Goal: Contribute content: Add original content to the website for others to see

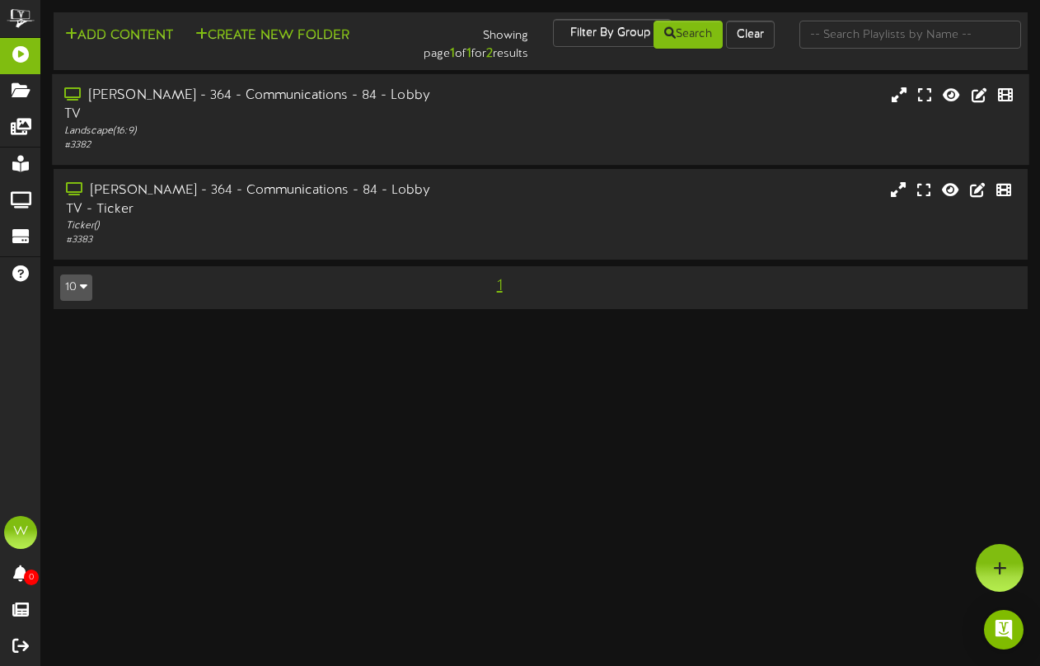
click at [255, 99] on div "[PERSON_NAME] - 364 - Communications - 84 - Lobby TV" at bounding box center [255, 106] width 382 height 38
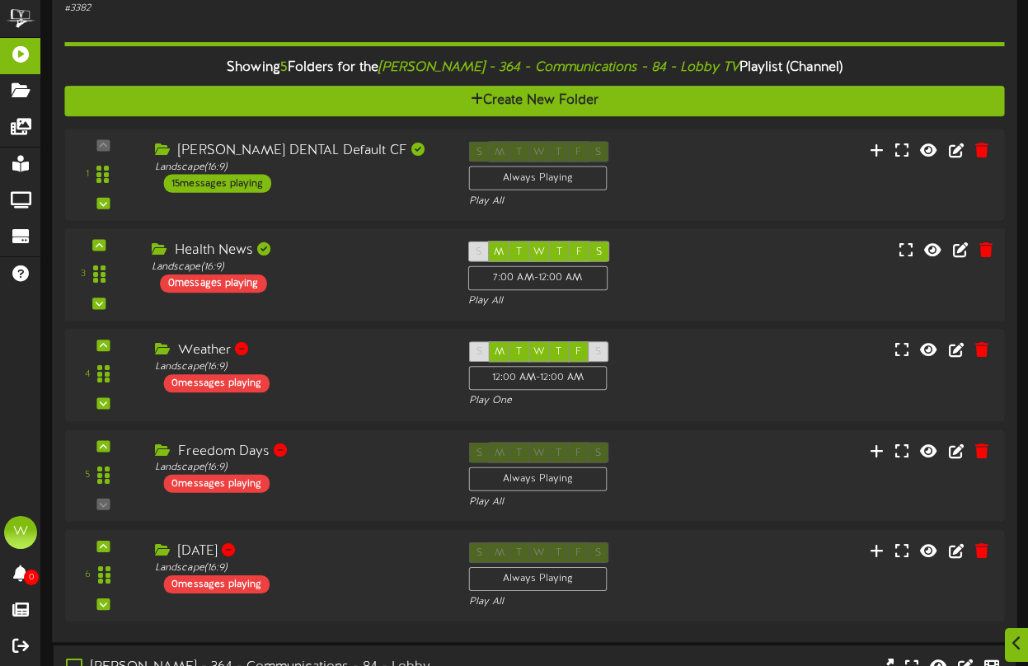
scroll to position [165, 0]
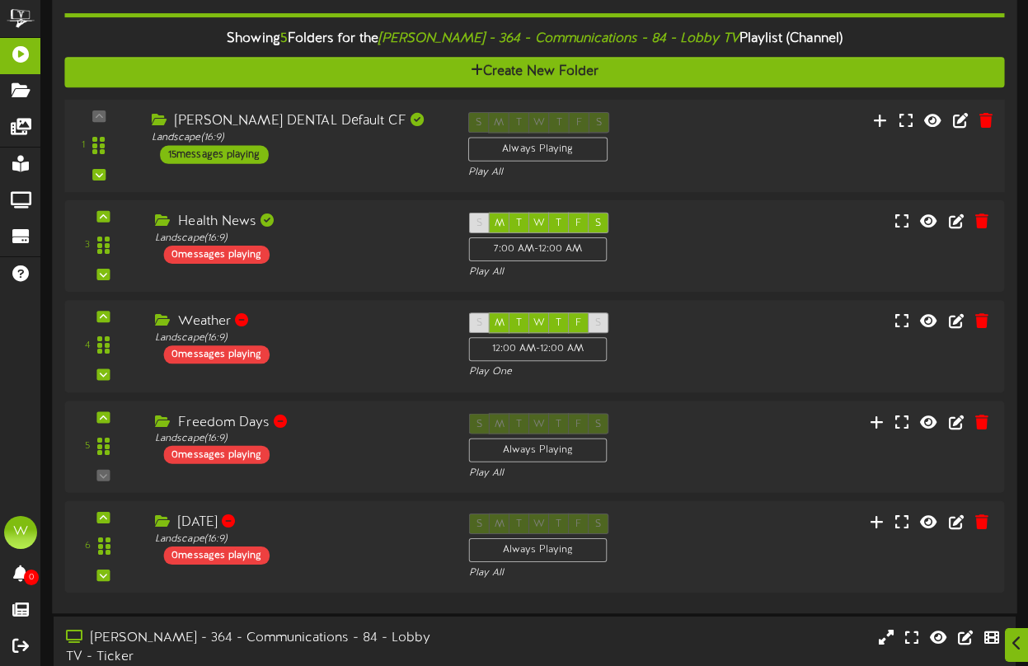
click at [372, 134] on div "[PERSON_NAME] DENTAL Default CF Landscape ( 16:9 ) 15 messages playing" at bounding box center [297, 138] width 316 height 52
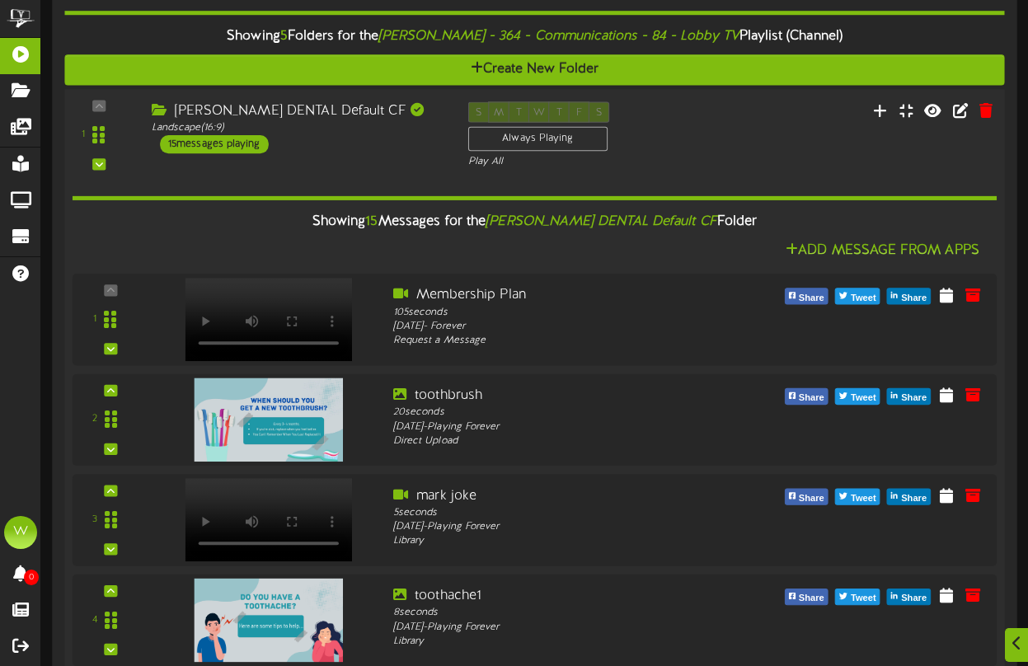
scroll to position [162, 0]
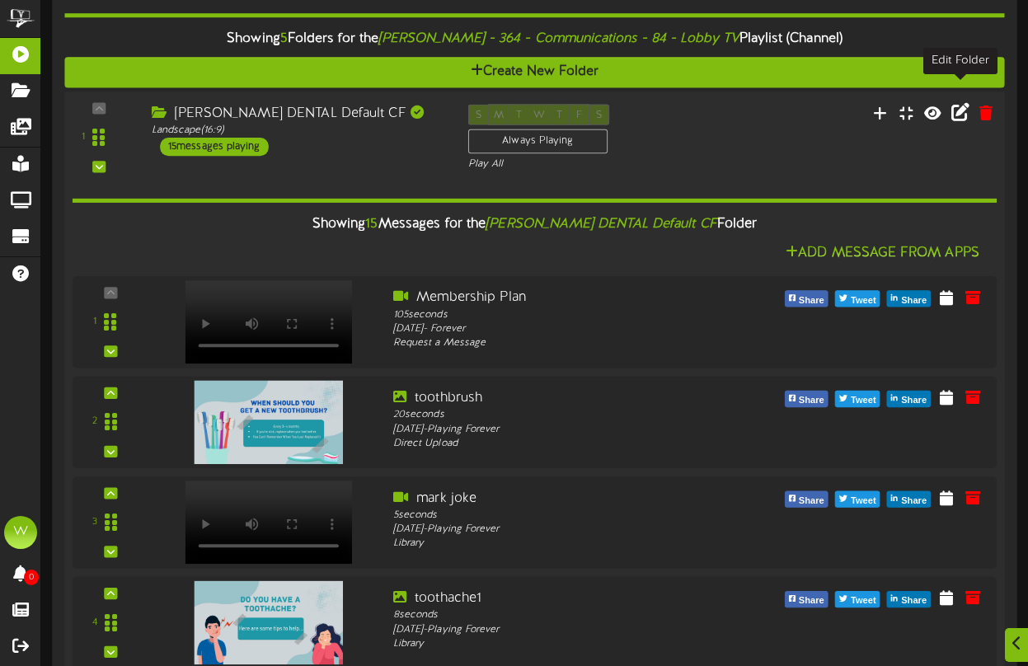
click at [959, 103] on icon at bounding box center [960, 112] width 18 height 18
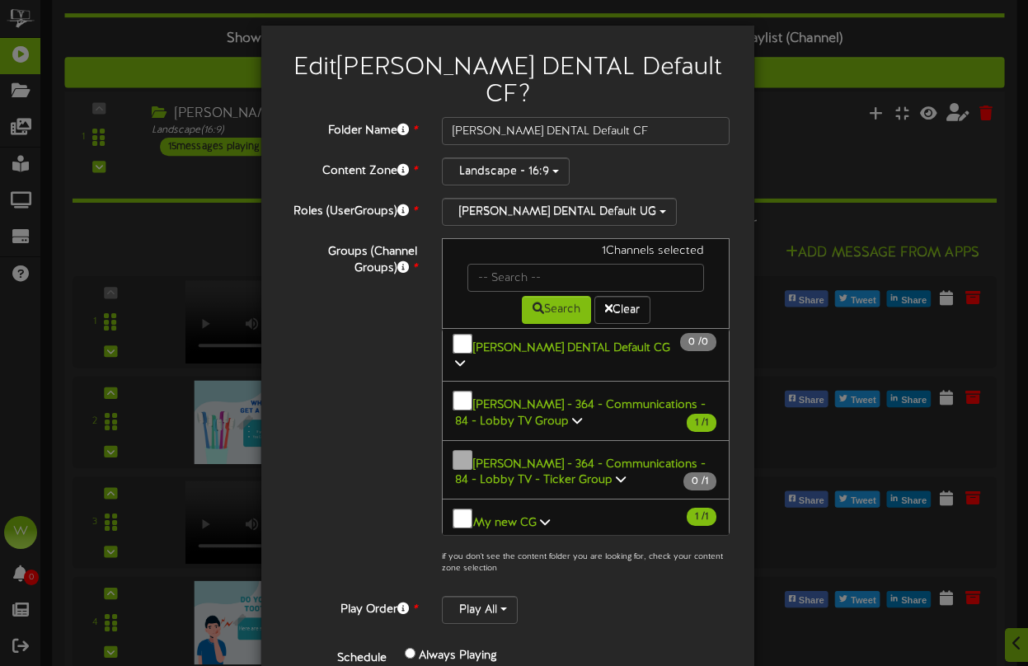
scroll to position [0, 0]
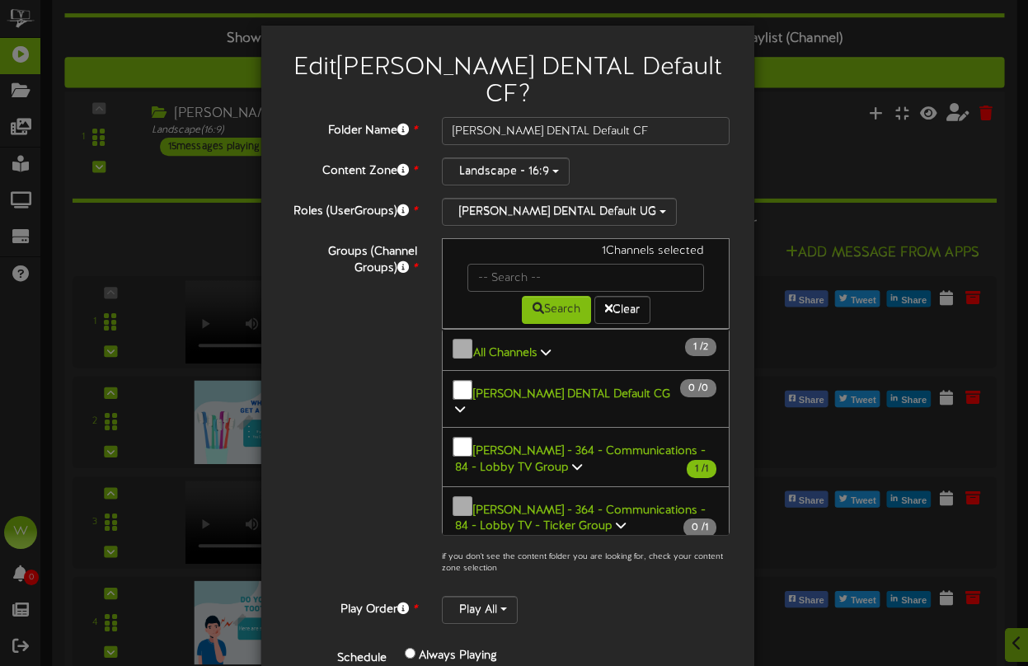
click at [787, 102] on div "Edit [PERSON_NAME] DENTAL Default CF ? Folder Name * [PERSON_NAME] DENTAL Defau…" at bounding box center [514, 333] width 1028 height 666
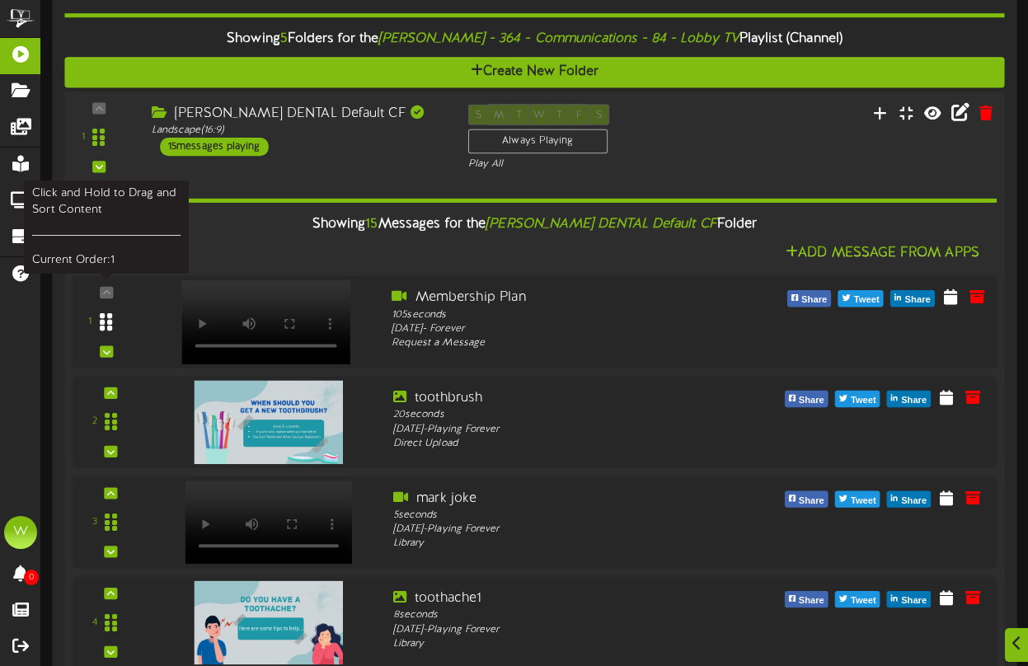
click at [106, 324] on div at bounding box center [106, 322] width 38 height 42
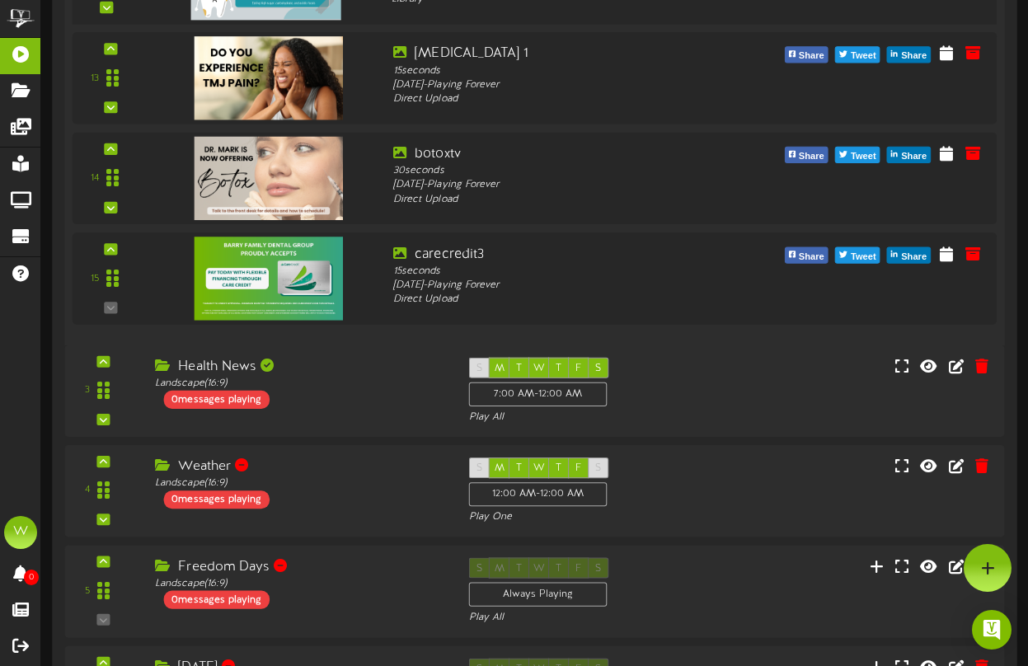
scroll to position [1529, 0]
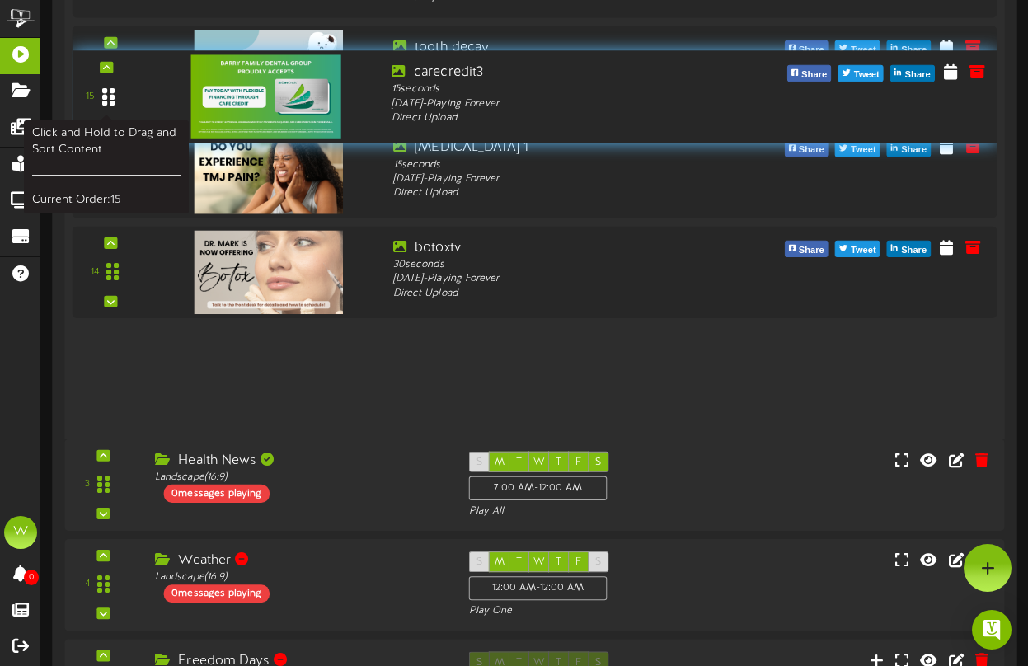
drag, startPoint x: 109, startPoint y: 344, endPoint x: 110, endPoint y: 72, distance: 272.0
click at [110, 87] on icon at bounding box center [108, 97] width 12 height 21
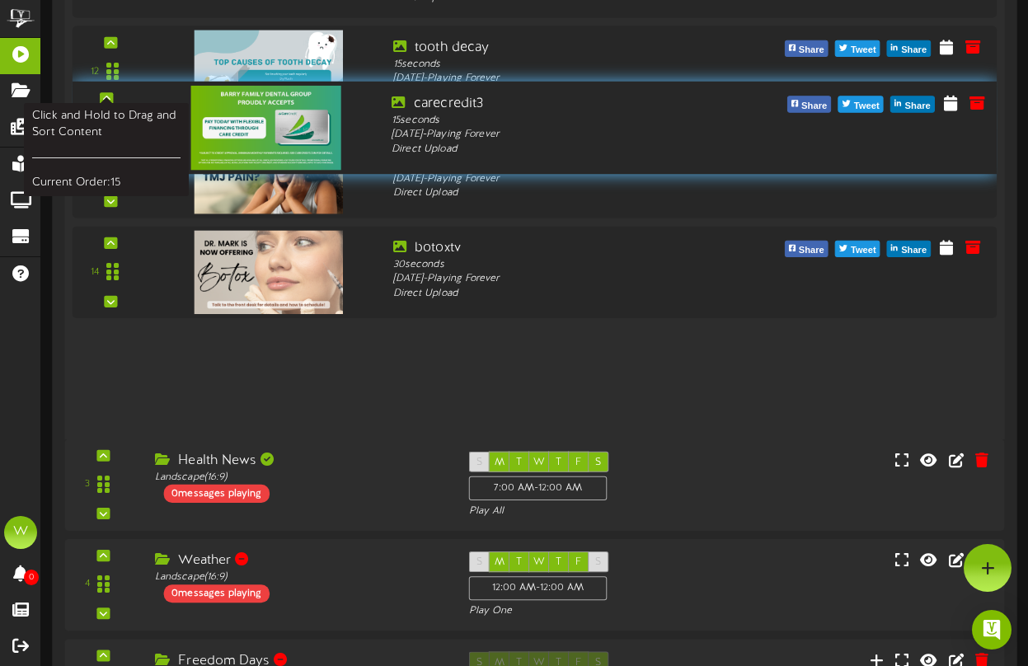
drag, startPoint x: 109, startPoint y: 350, endPoint x: 120, endPoint y: 109, distance: 241.7
click at [120, 109] on div at bounding box center [108, 127] width 38 height 42
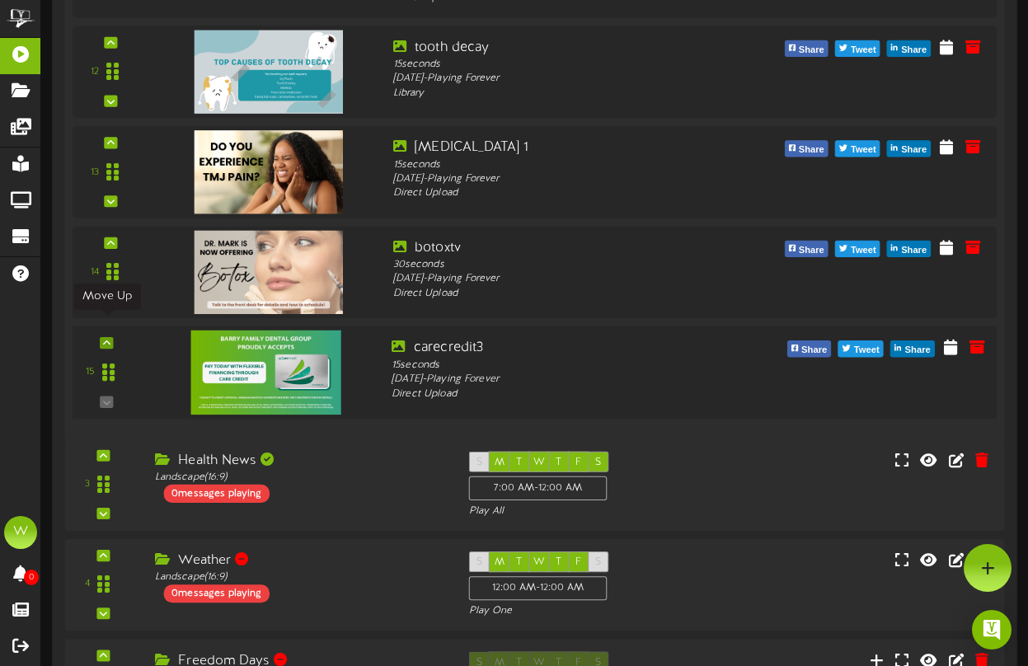
click at [105, 339] on icon at bounding box center [106, 343] width 7 height 8
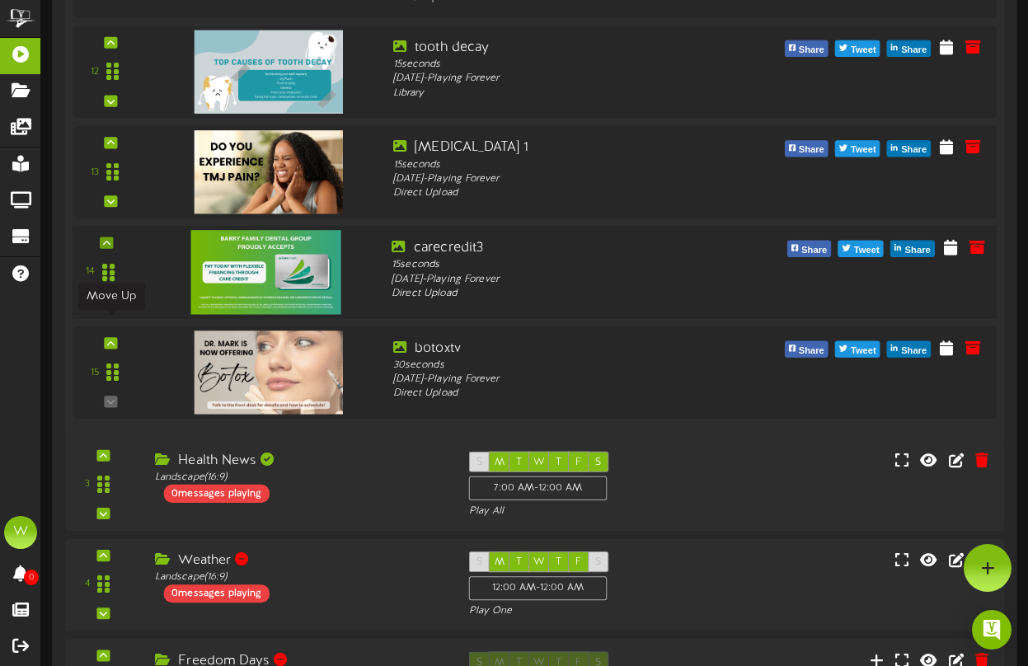
click at [107, 339] on icon at bounding box center [110, 343] width 7 height 8
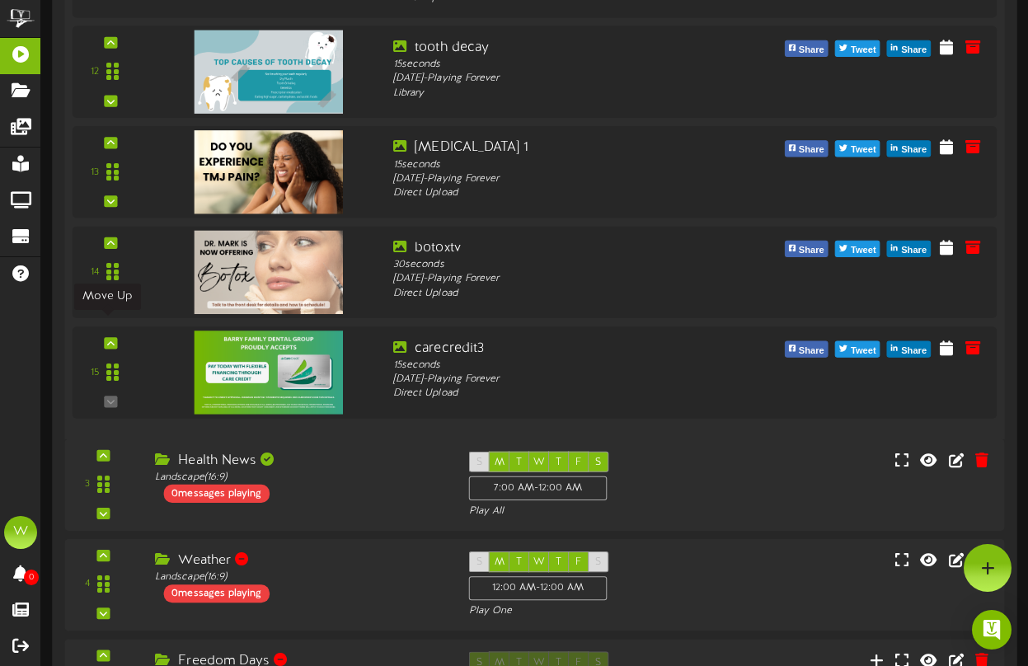
click at [107, 339] on icon at bounding box center [110, 343] width 7 height 8
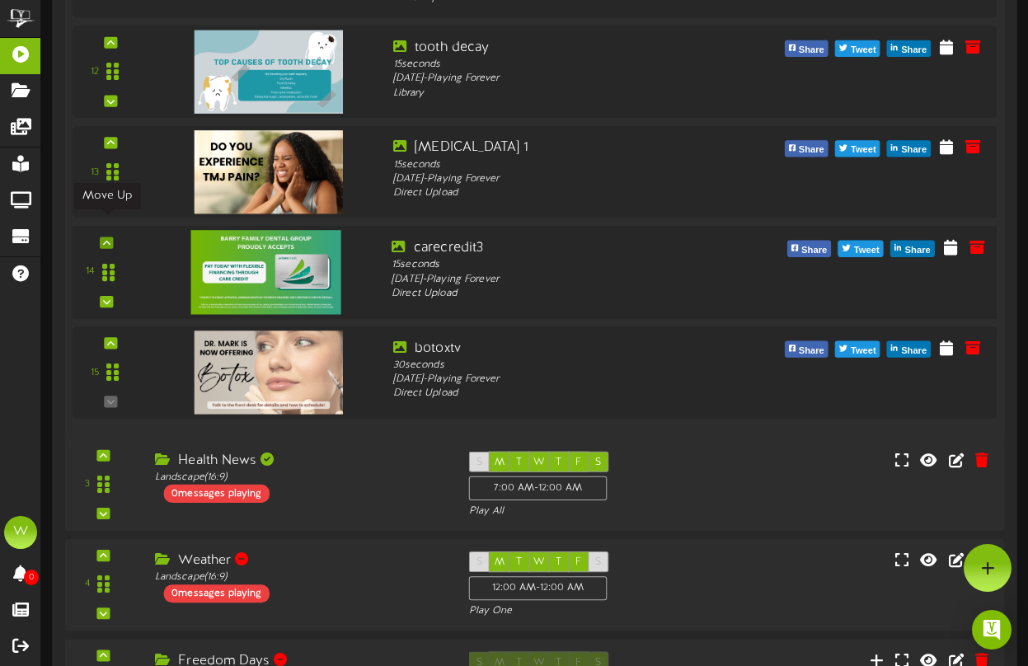
click at [101, 237] on div at bounding box center [106, 243] width 13 height 12
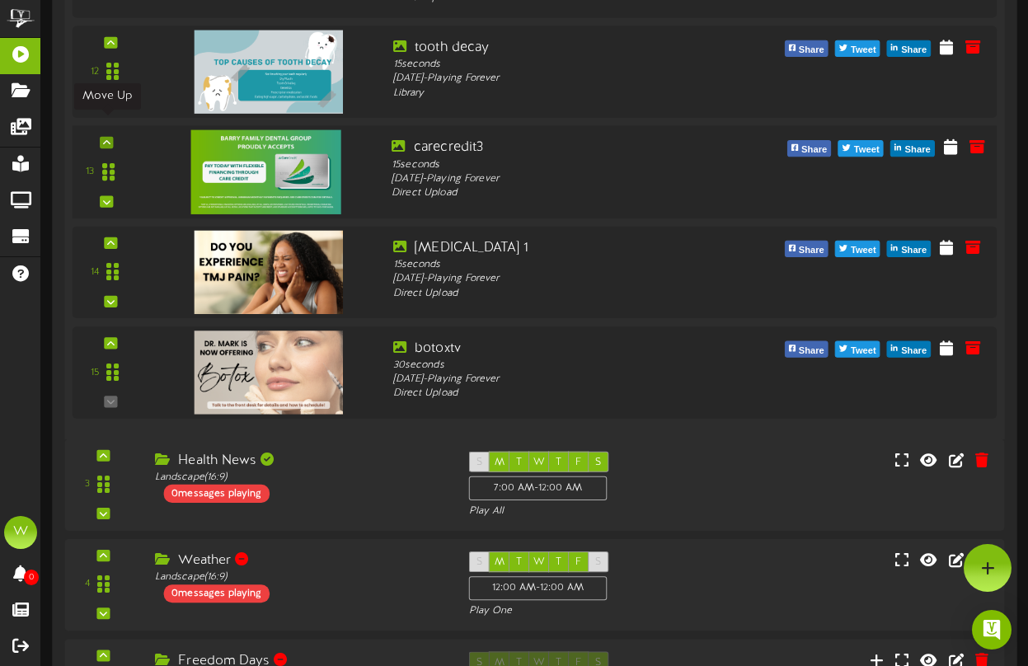
click at [107, 138] on icon at bounding box center [106, 142] width 7 height 8
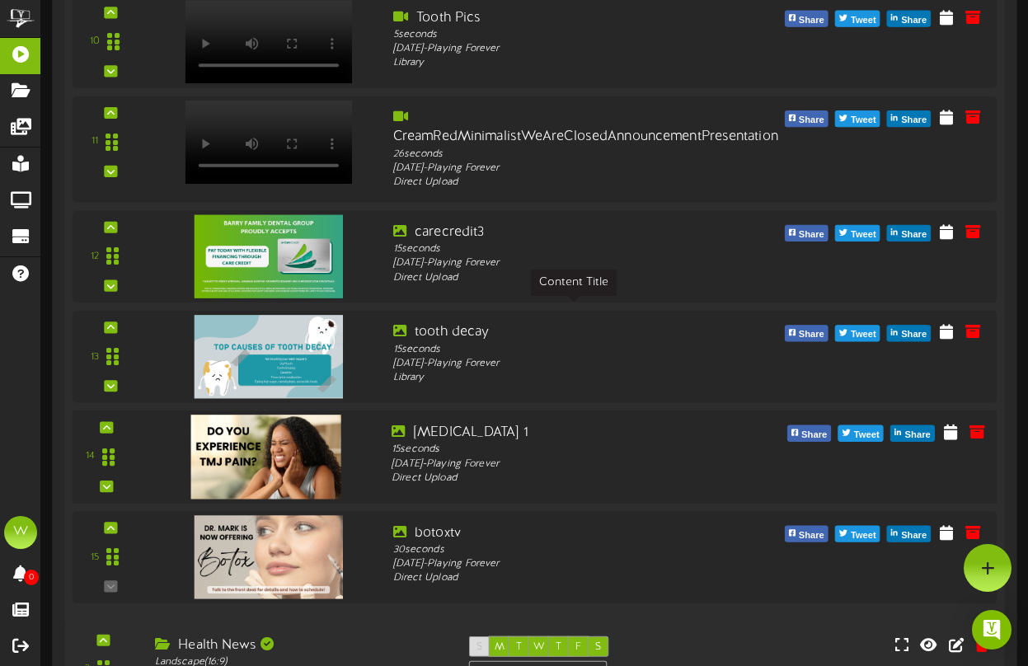
scroll to position [1330, 0]
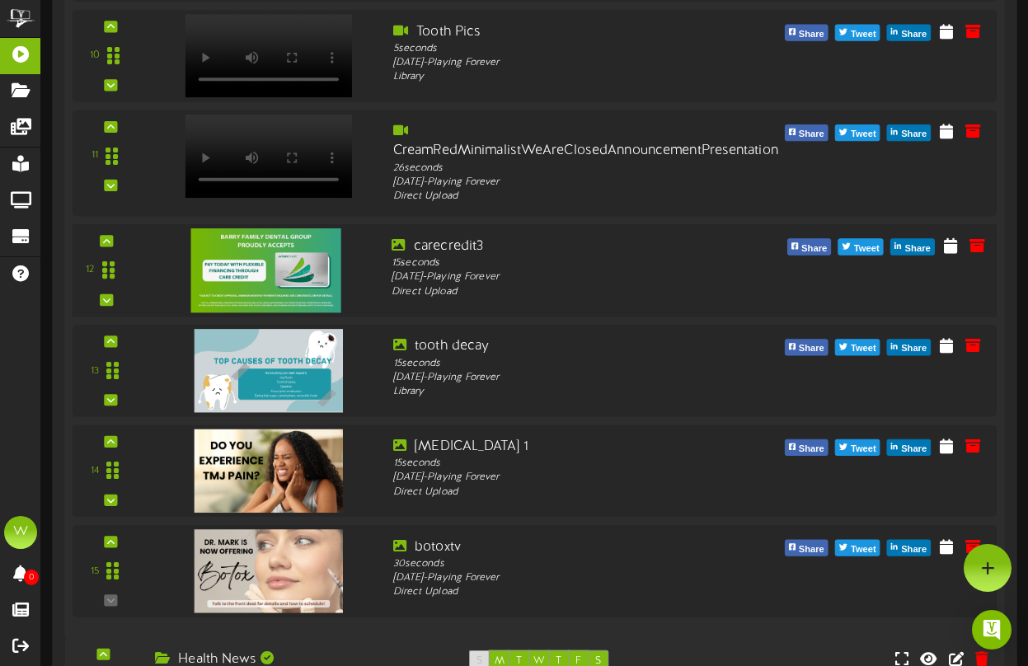
click at [337, 242] on img at bounding box center [266, 270] width 150 height 84
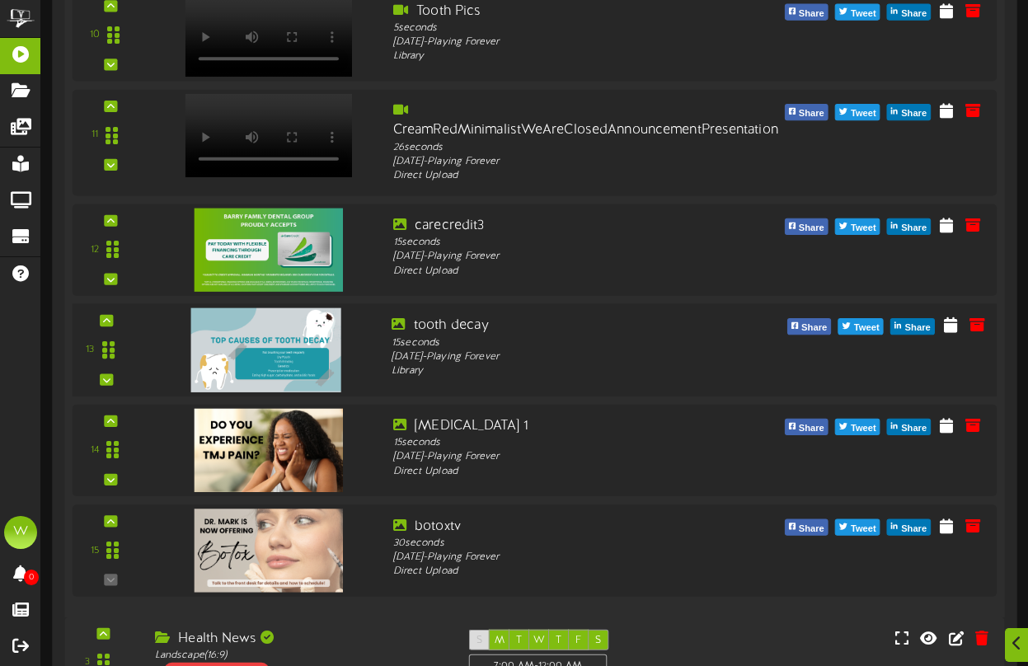
scroll to position [1413, 0]
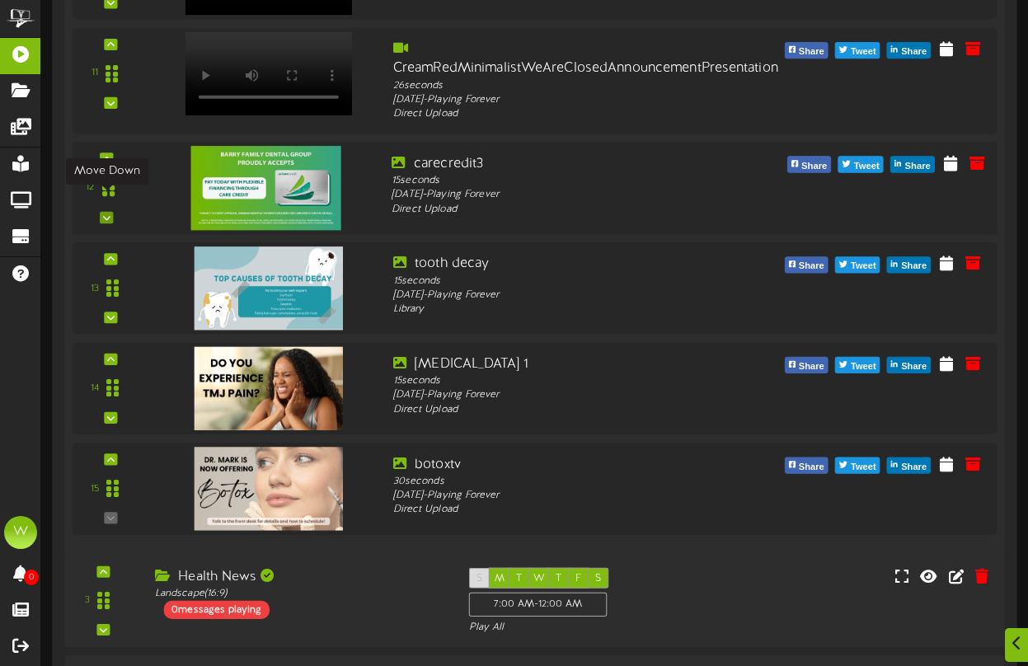
click at [105, 213] on icon at bounding box center [106, 217] width 7 height 8
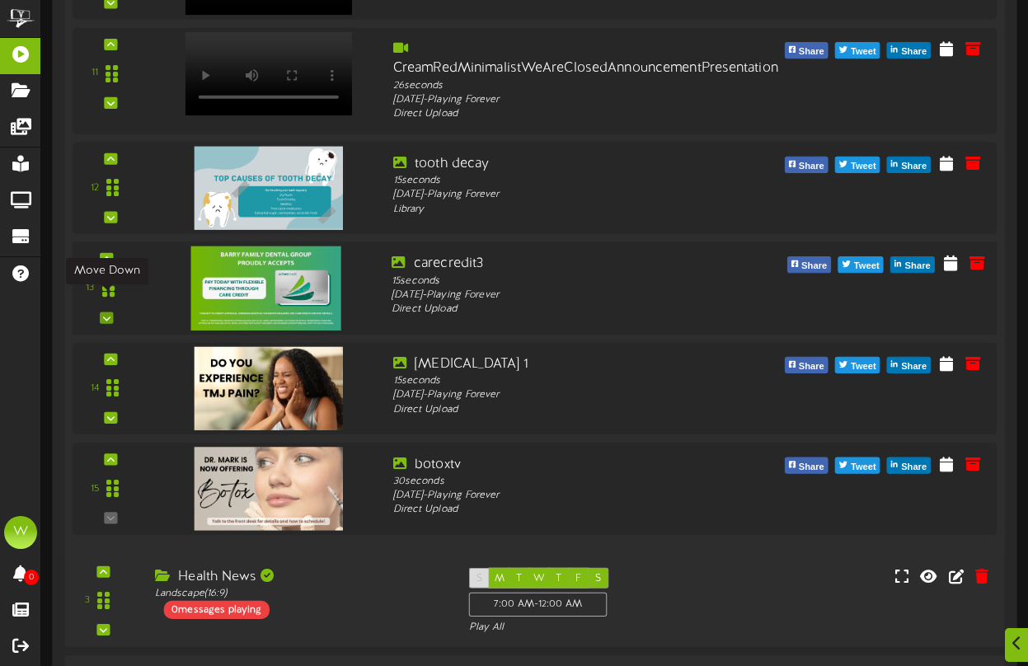
click at [107, 313] on icon at bounding box center [106, 317] width 7 height 8
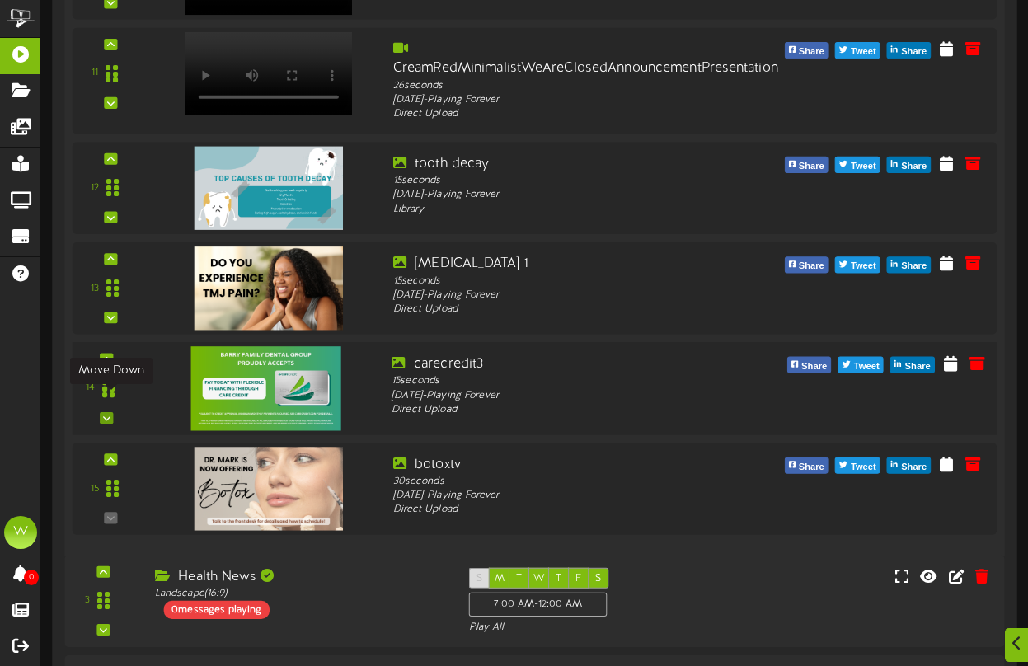
click at [105, 414] on icon at bounding box center [106, 418] width 7 height 8
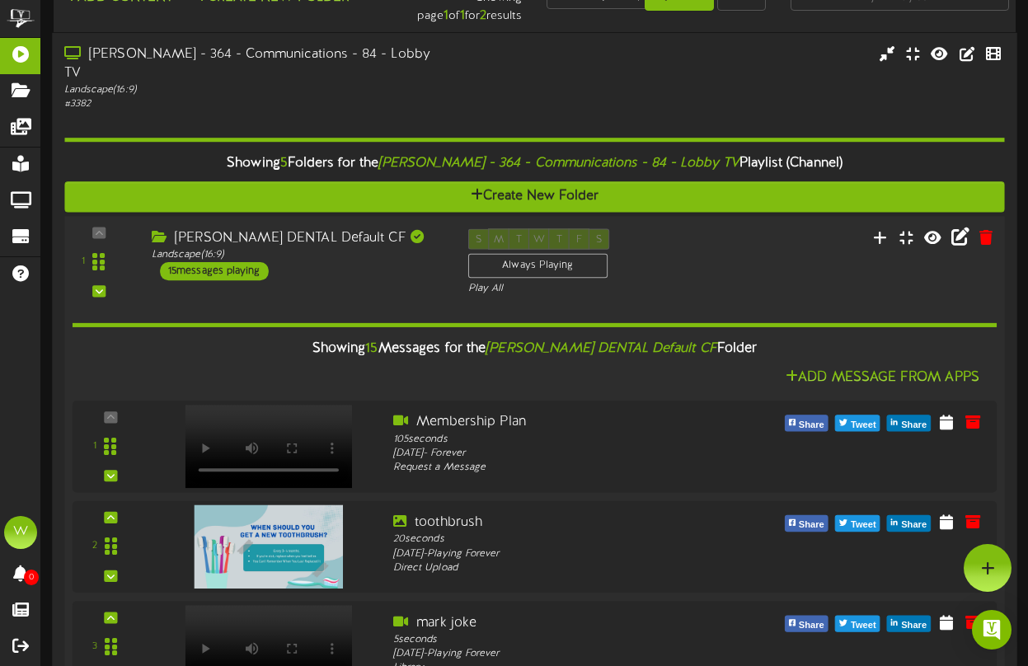
scroll to position [0, 0]
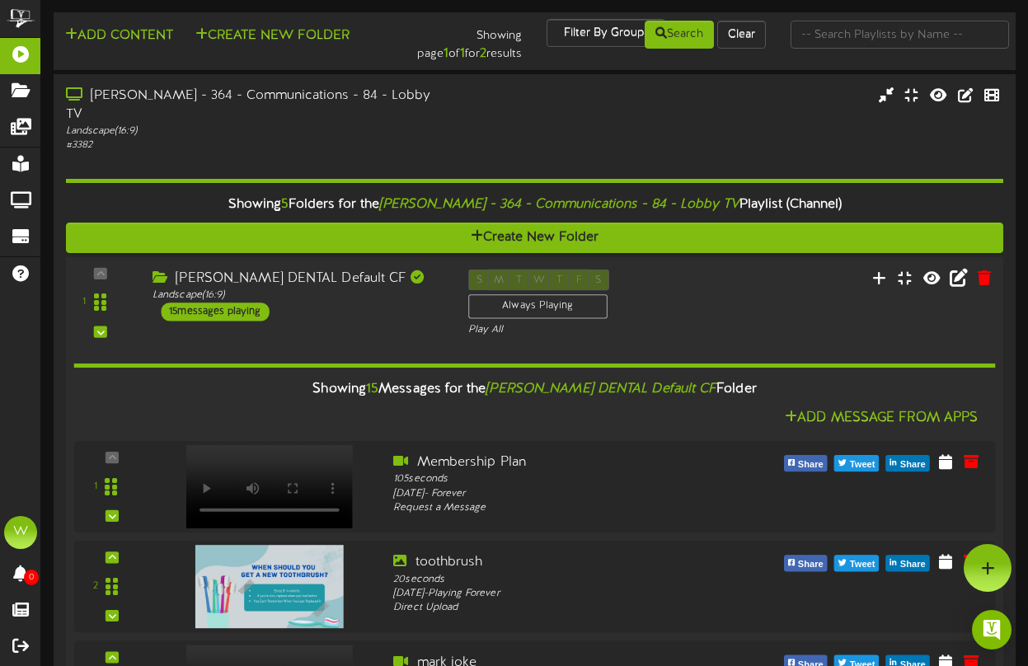
click at [248, 302] on div "15 messages playing" at bounding box center [215, 311] width 108 height 18
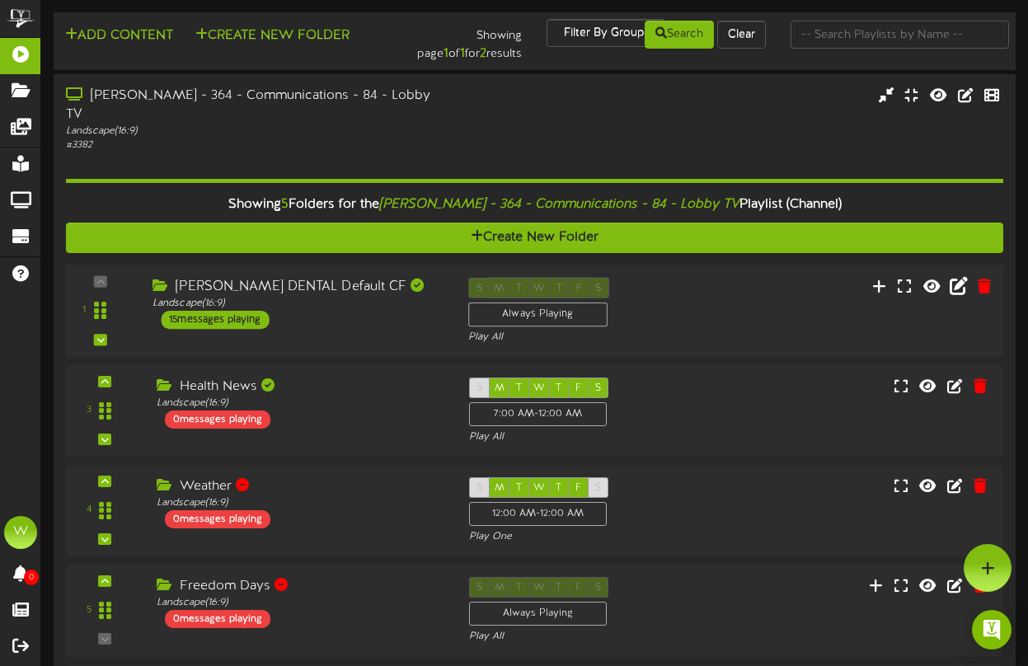
drag, startPoint x: 247, startPoint y: 291, endPoint x: 263, endPoint y: 294, distance: 16.0
click at [247, 310] on div "15 messages playing" at bounding box center [215, 319] width 108 height 18
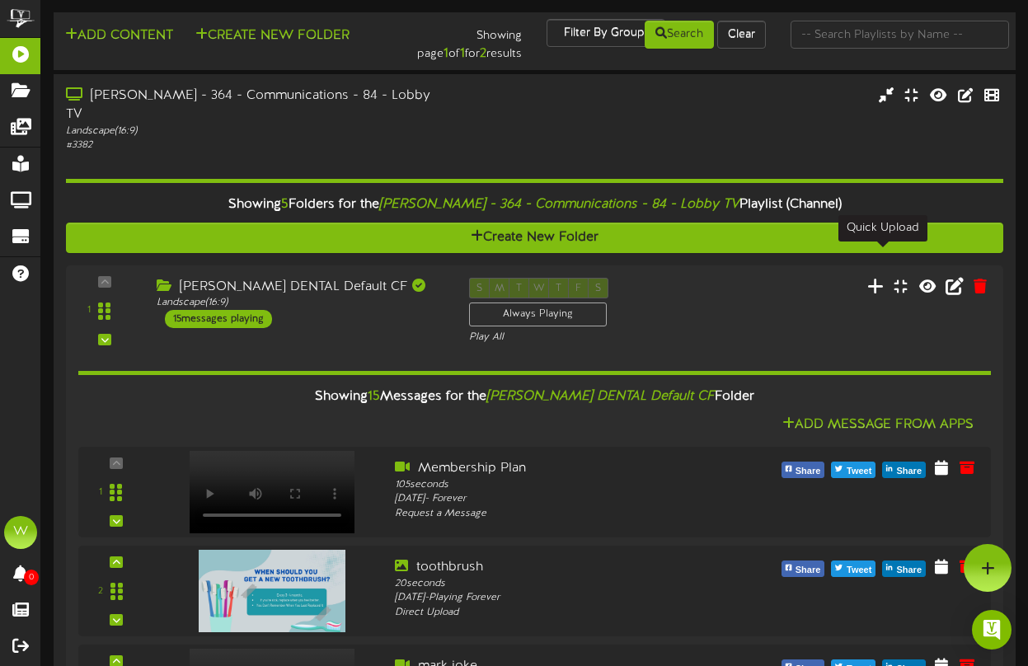
click at [881, 276] on icon at bounding box center [875, 285] width 16 height 18
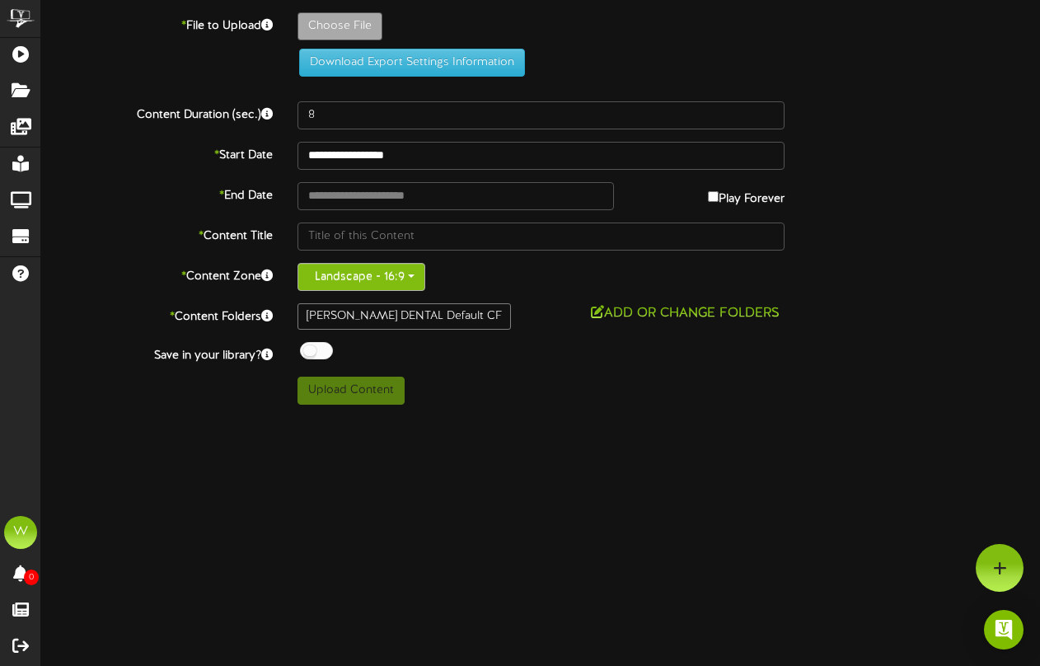
click at [393, 279] on button "Landscape - 16:9" at bounding box center [362, 277] width 128 height 28
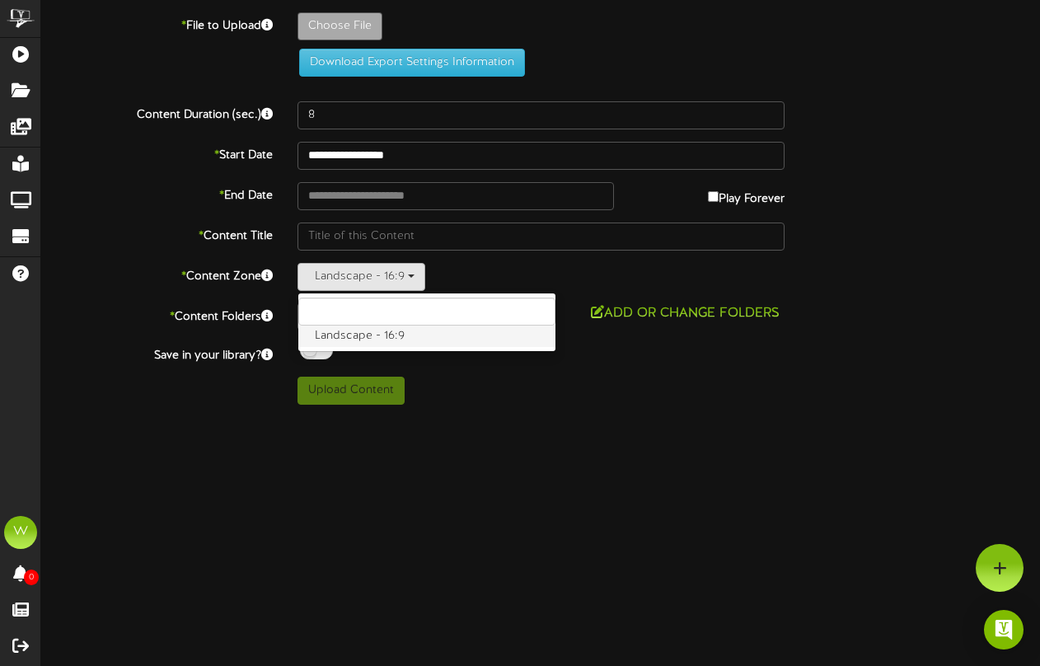
click at [399, 341] on label "Landscape - 16:9" at bounding box center [426, 336] width 257 height 21
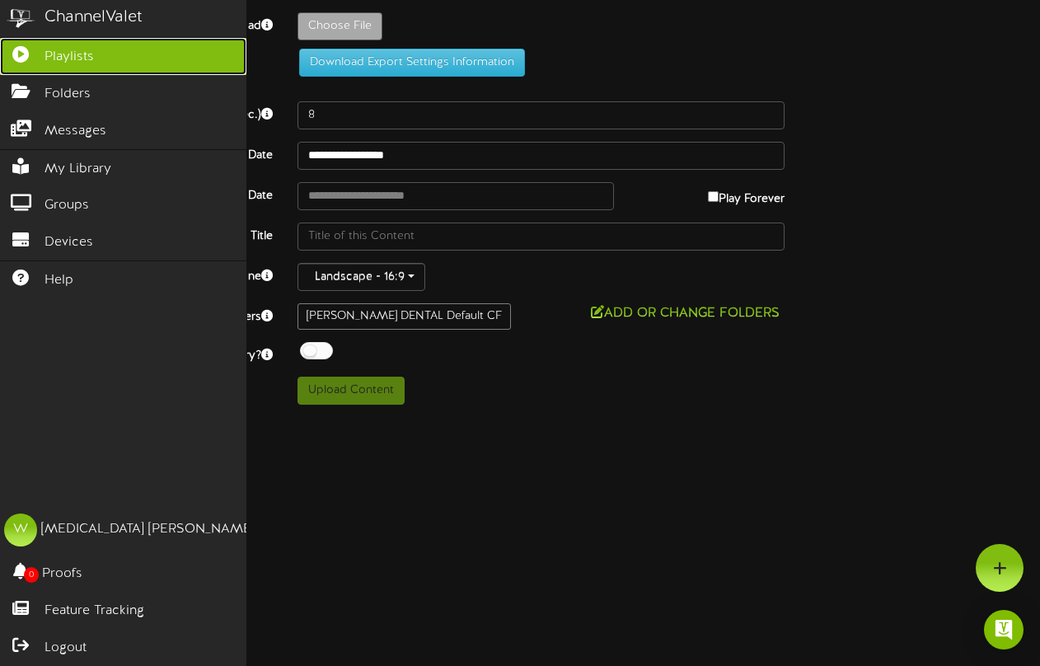
click at [38, 61] on link "Playlists" at bounding box center [123, 56] width 246 height 37
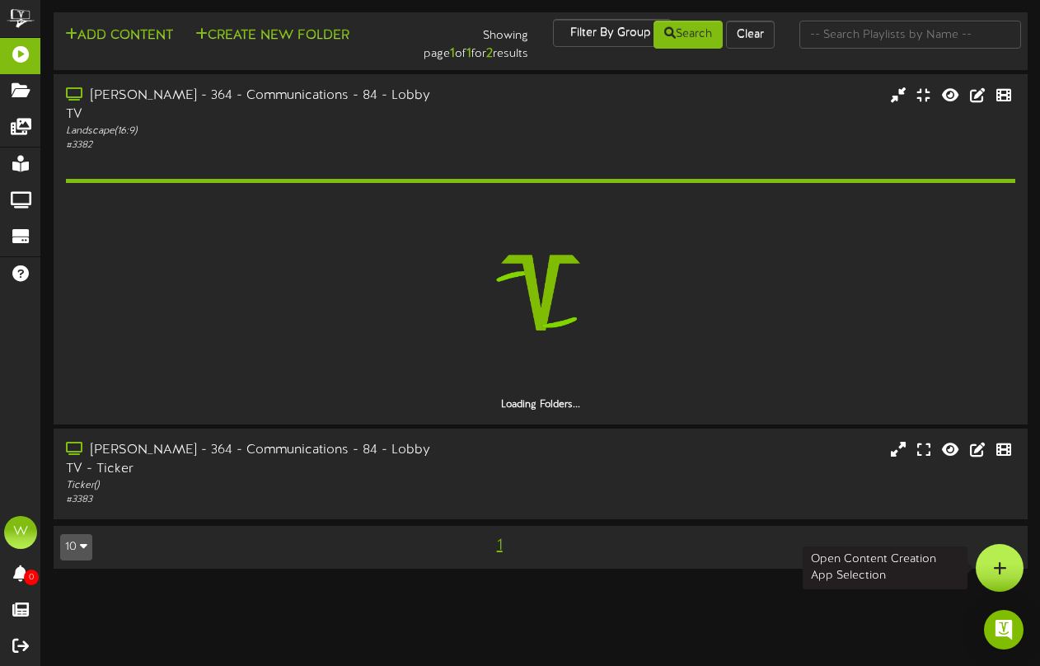
click at [993, 562] on icon at bounding box center [1000, 567] width 14 height 15
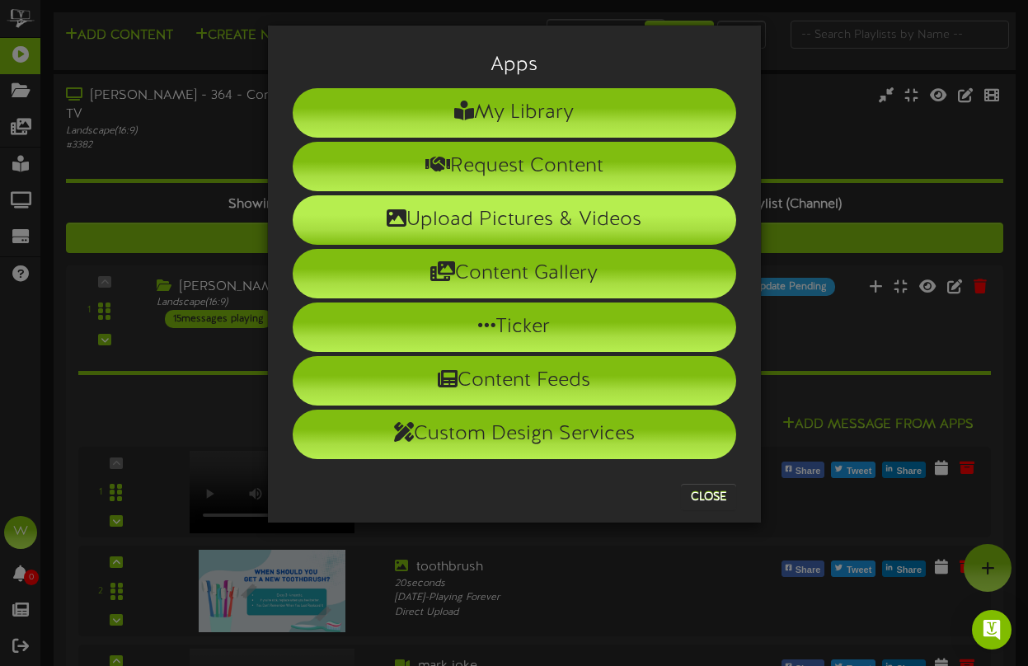
click at [581, 222] on li "Upload Pictures & Videos" at bounding box center [514, 219] width 443 height 49
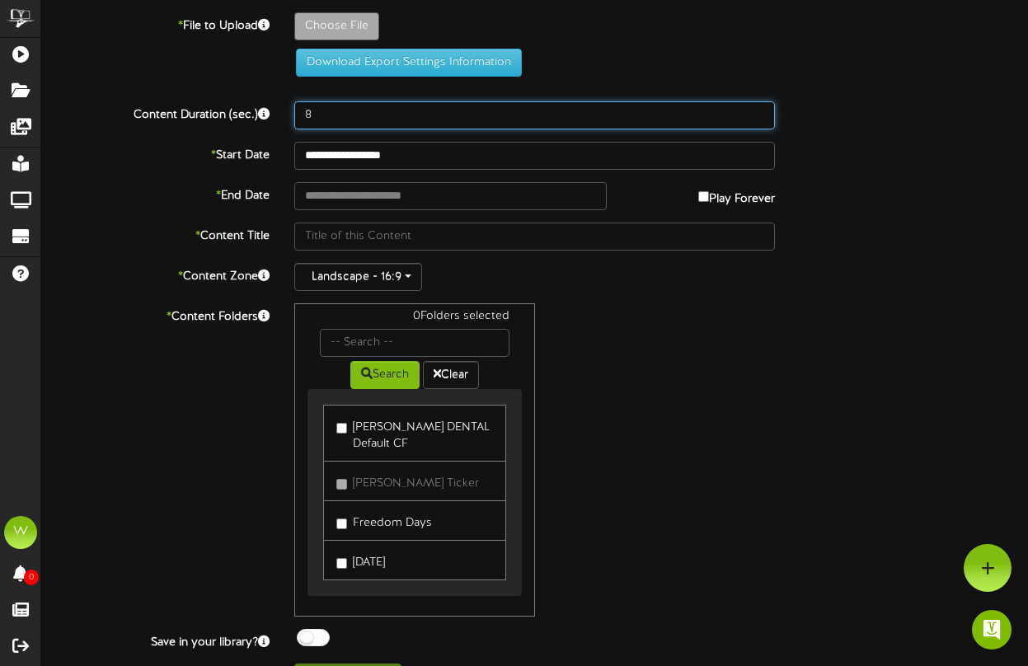
drag, startPoint x: 392, startPoint y: 121, endPoint x: 284, endPoint y: 107, distance: 109.7
click at [284, 107] on div "8" at bounding box center [535, 115] width 506 height 28
type input "10"
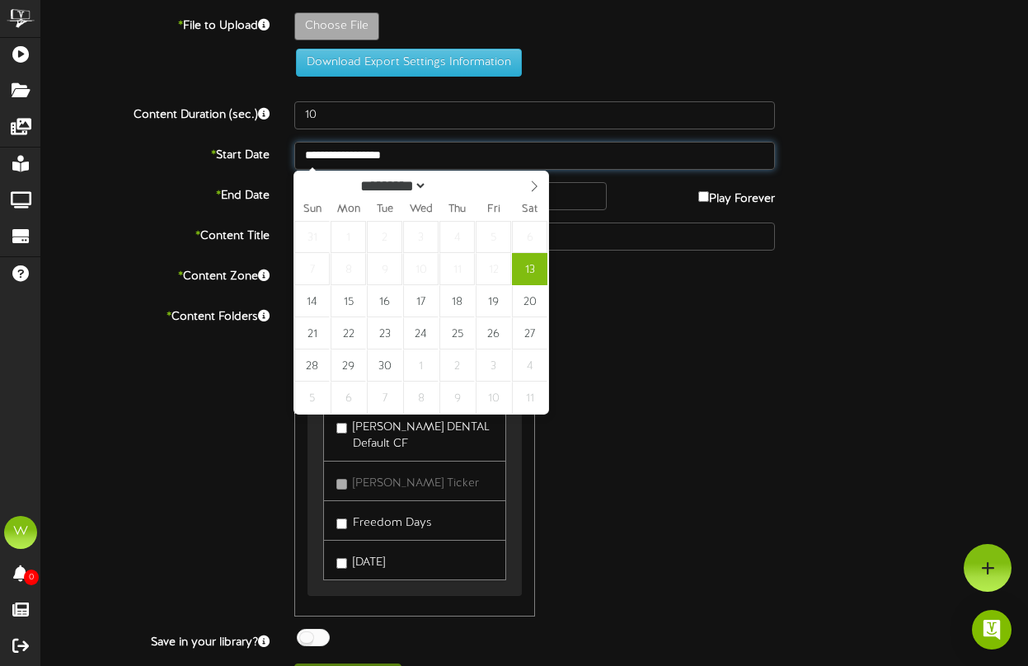
click at [368, 156] on input "**********" at bounding box center [534, 156] width 481 height 28
click at [416, 179] on select "********* ******* ******** ********" at bounding box center [391, 185] width 73 height 17
click at [414, 180] on select "********* ******* ******** ********" at bounding box center [391, 184] width 73 height 17
click at [771, 331] on div "0 Folders selected Search Clear [PERSON_NAME] DENTAL Default [PERSON_NAME] Dent…" at bounding box center [535, 459] width 506 height 313
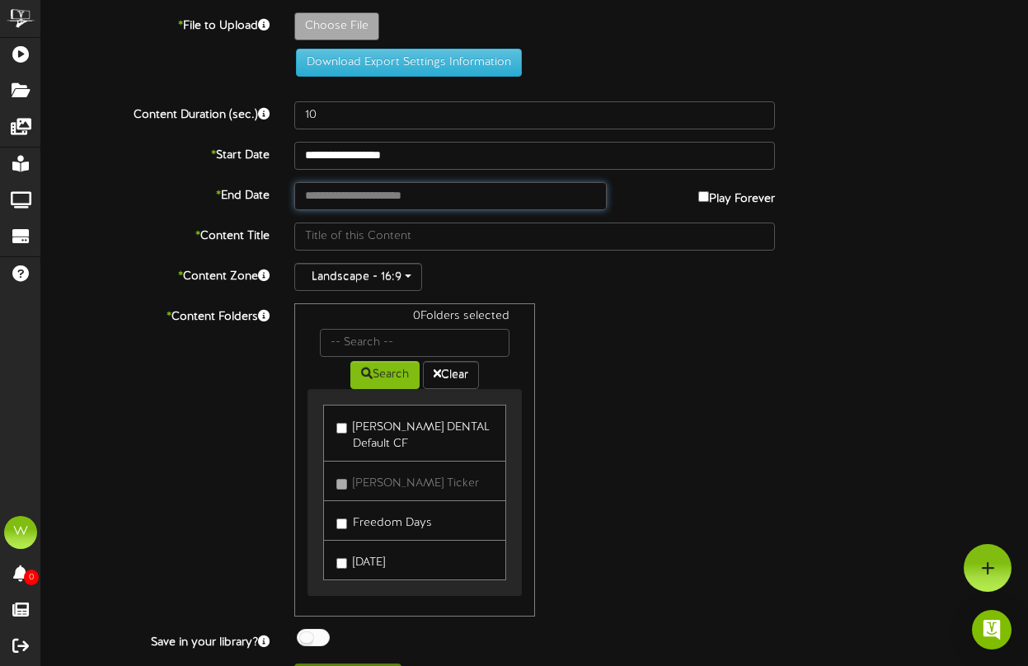
click at [406, 199] on input "text" at bounding box center [450, 196] width 312 height 28
type input "**********"
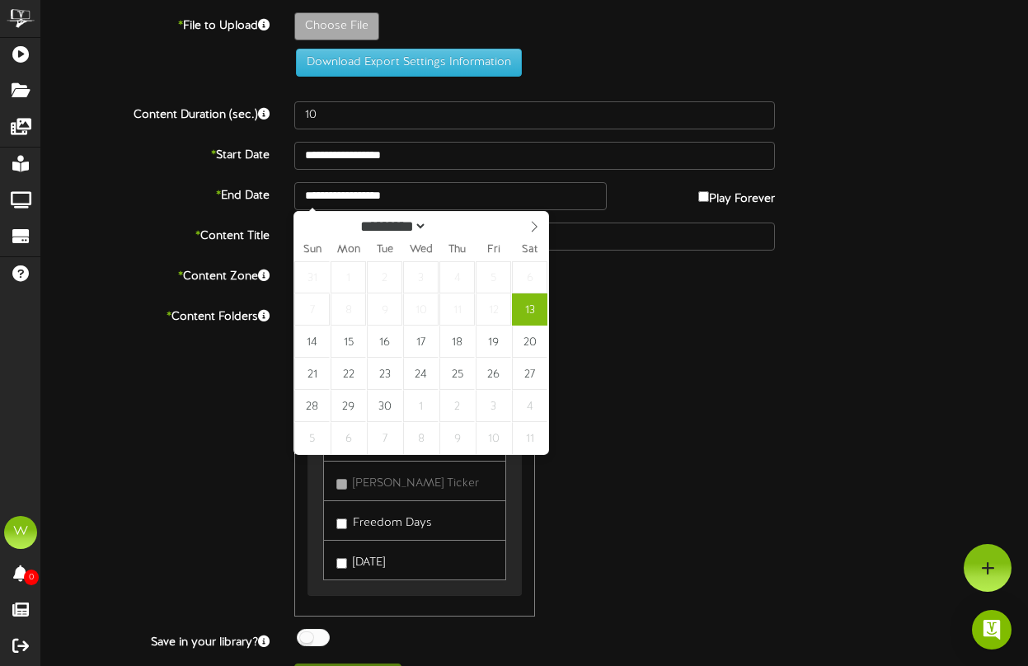
click at [535, 241] on div "Sun Mon Tue Wed Thu Fri Sat" at bounding box center [421, 249] width 254 height 23
select select "*"
click at [529, 231] on icon at bounding box center [534, 227] width 12 height 12
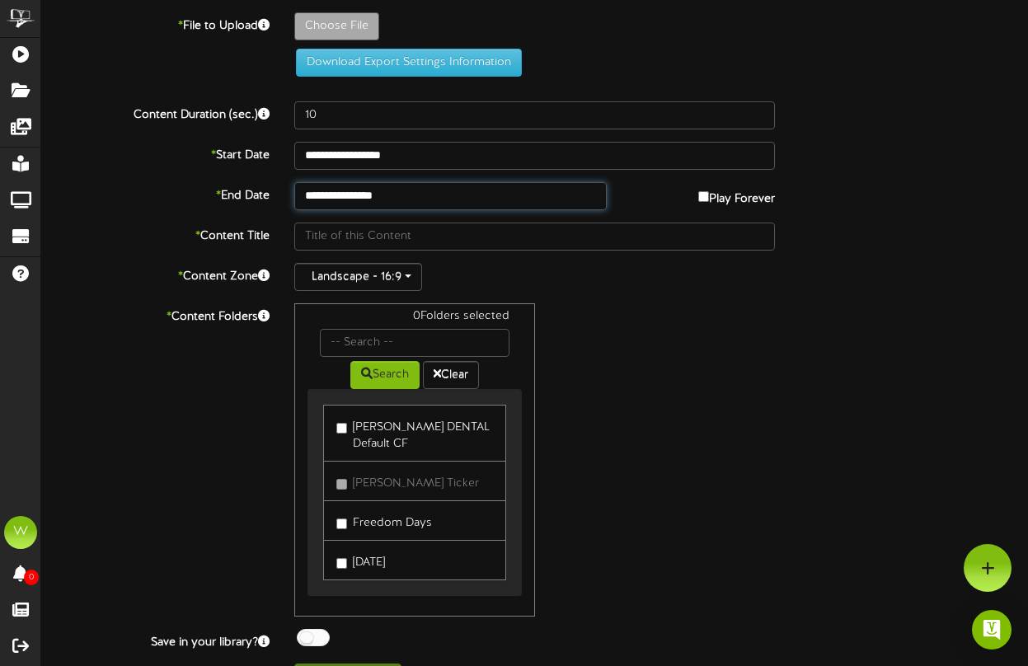
click at [448, 188] on input "**********" at bounding box center [450, 196] width 312 height 28
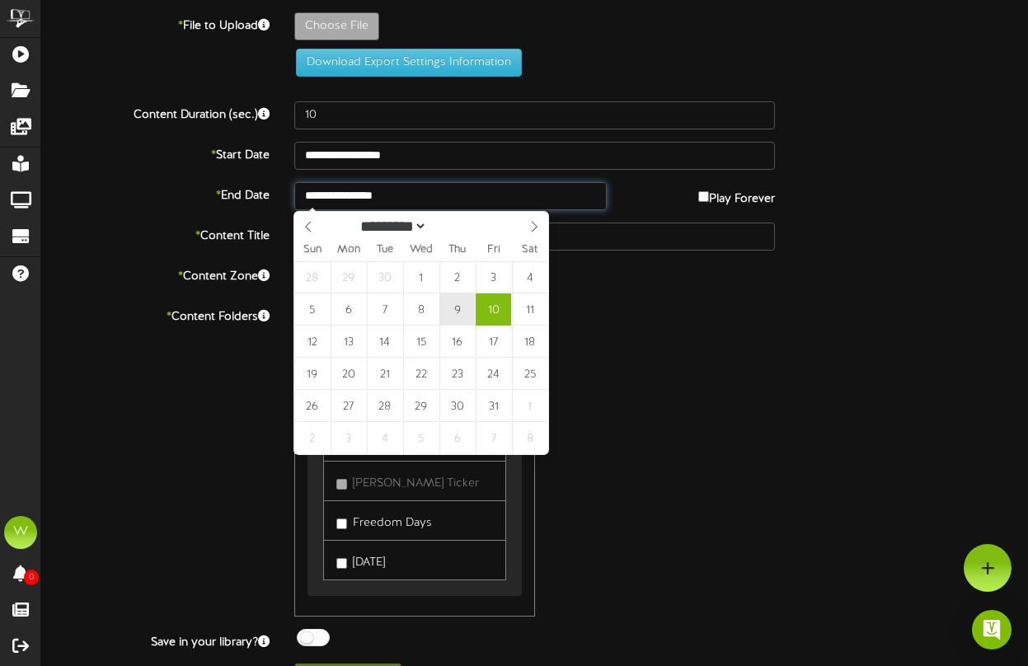
type input "**********"
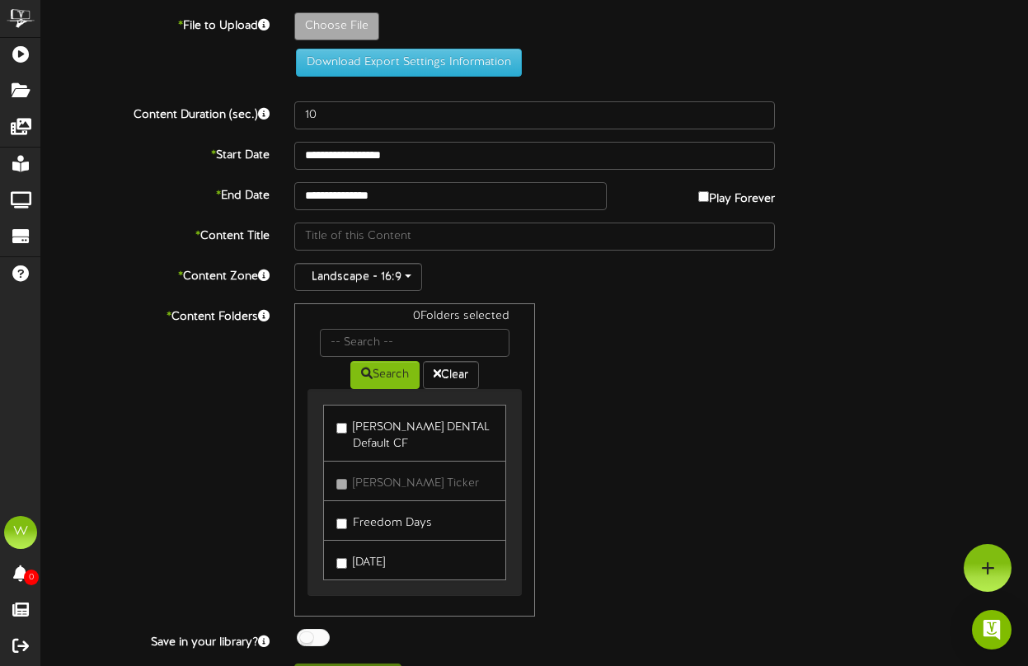
click at [573, 341] on div "0 Folders selected Search Clear [PERSON_NAME] DENTAL Default [PERSON_NAME] Dent…" at bounding box center [535, 459] width 506 height 313
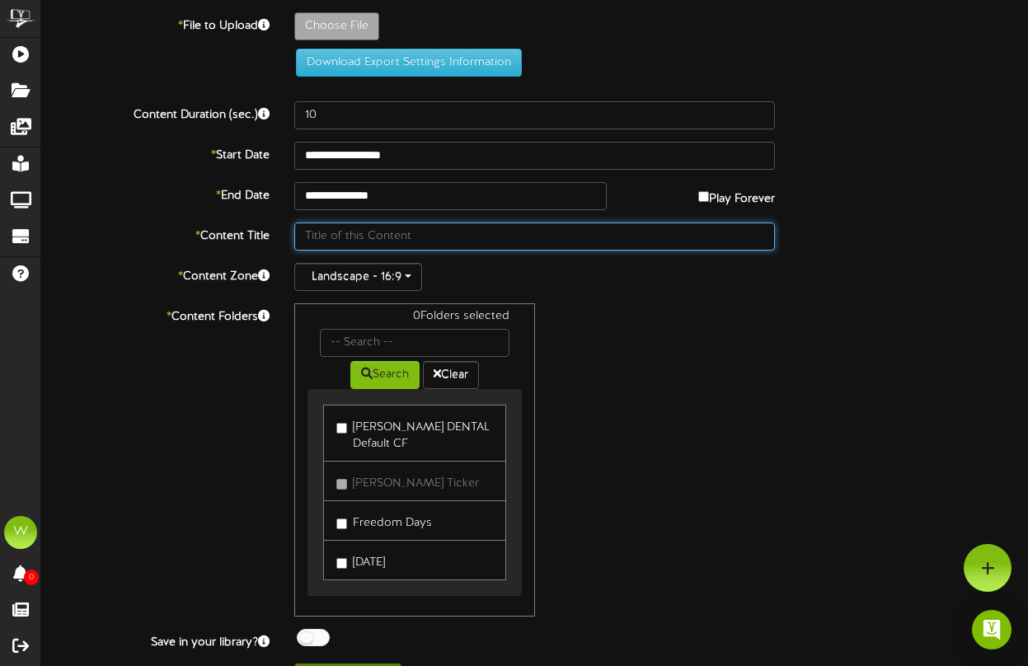
click at [479, 230] on input "text" at bounding box center [534, 237] width 481 height 28
type input "Freedom Days"
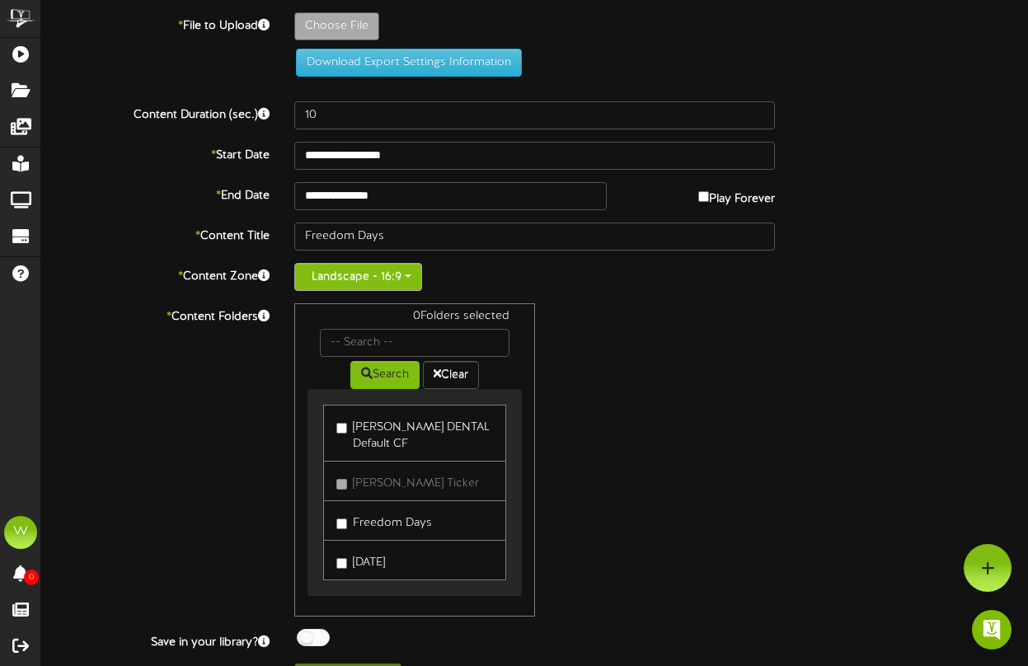
click at [417, 266] on button "Landscape - 16:9" at bounding box center [358, 277] width 128 height 28
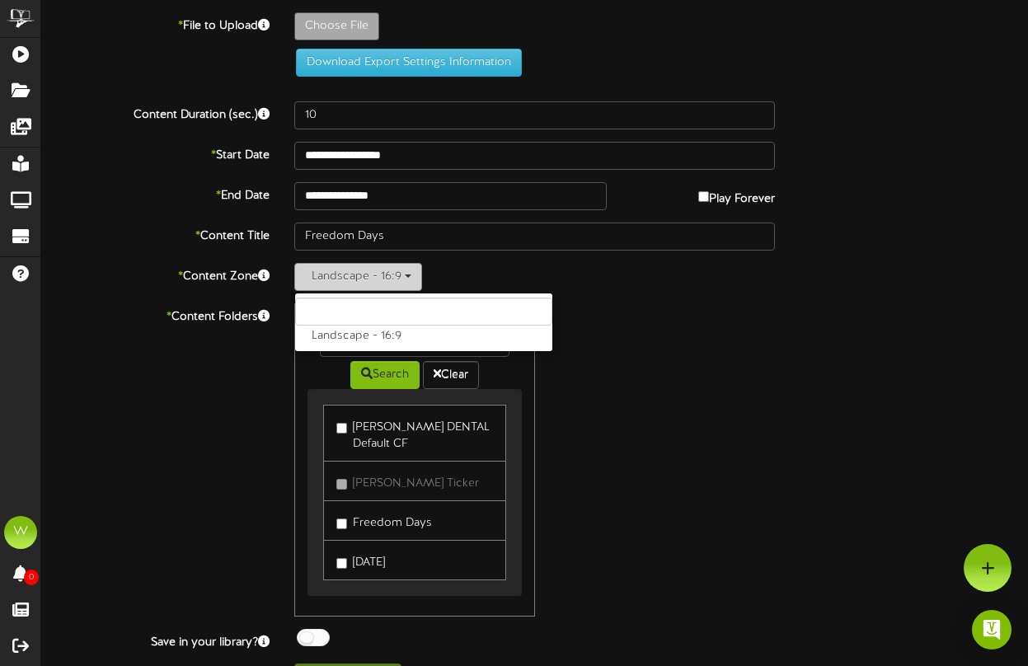
click at [417, 266] on button "Landscape - 16:9" at bounding box center [358, 277] width 128 height 28
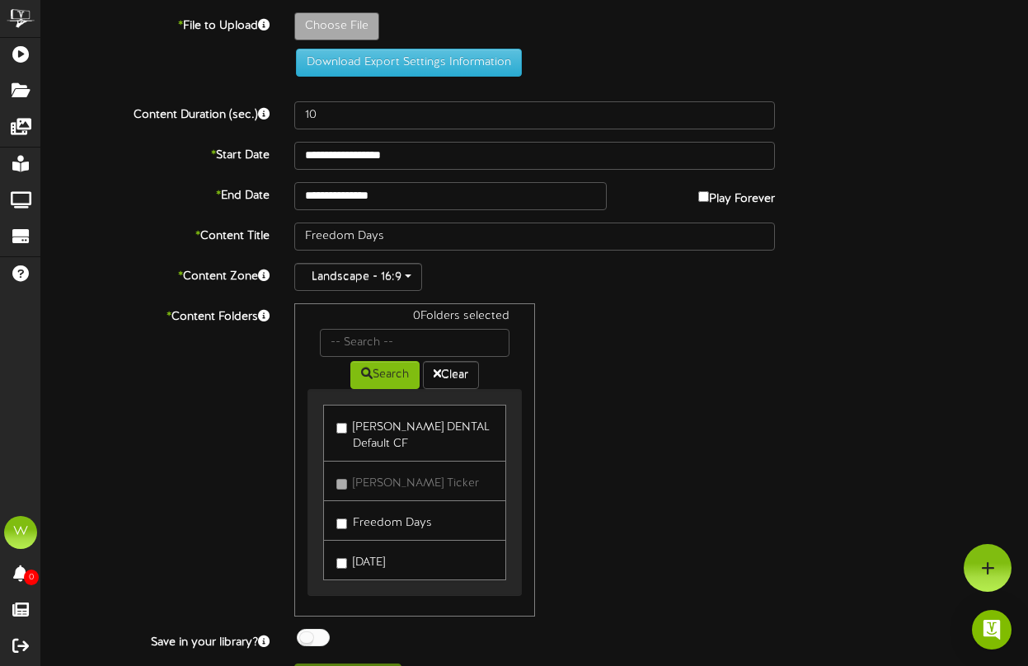
click at [491, 276] on div "Landscape - 16:9 Landscape - 16:9" at bounding box center [534, 277] width 481 height 28
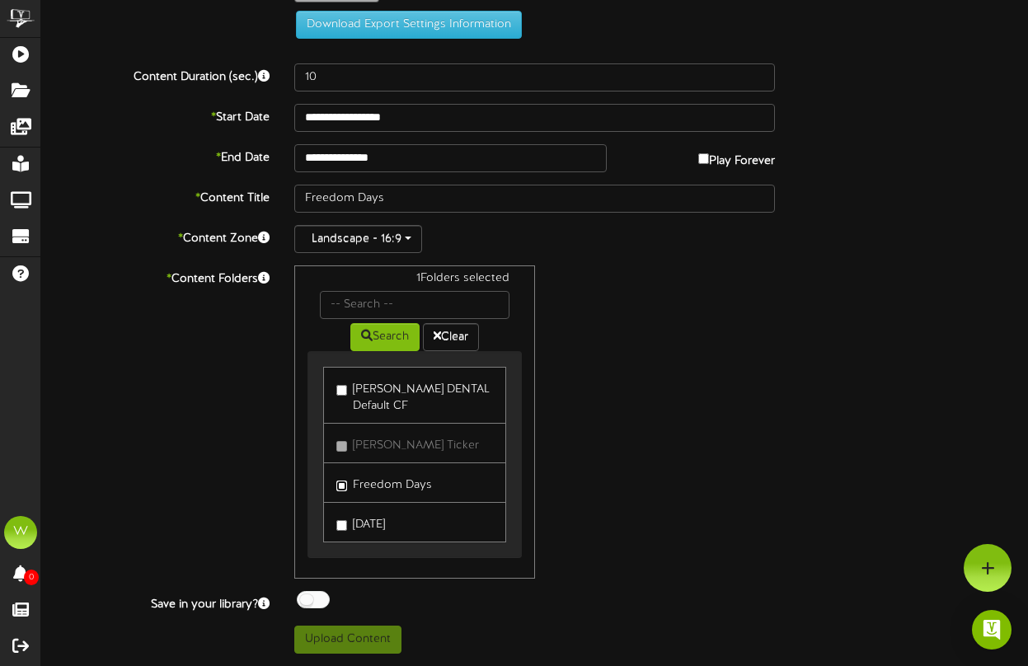
scroll to position [0, 0]
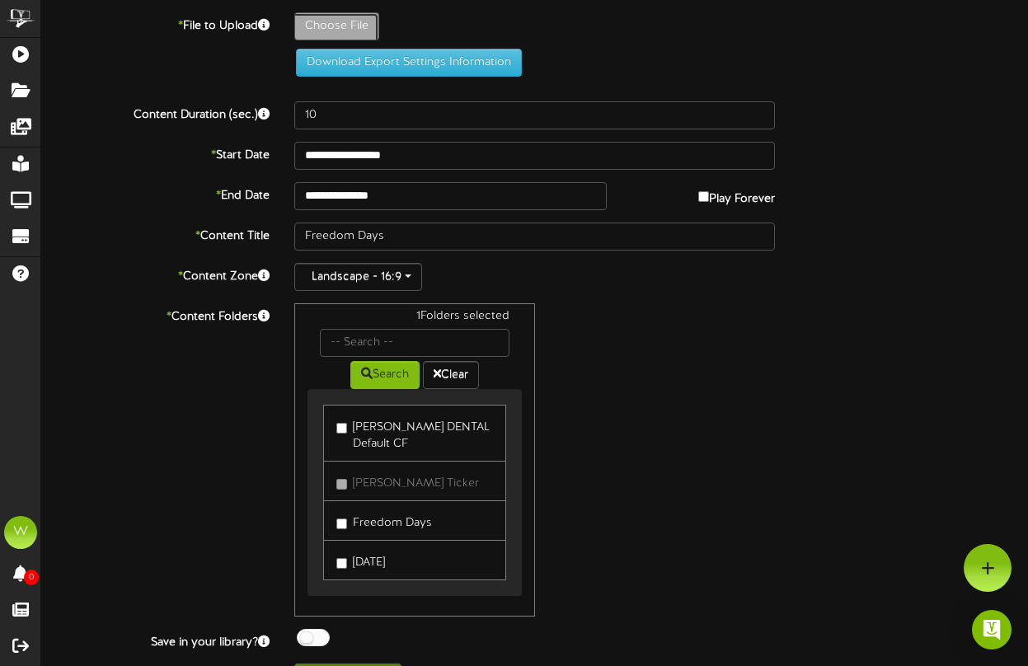
type input "**********"
type input "FreedomDays2025-TV1"
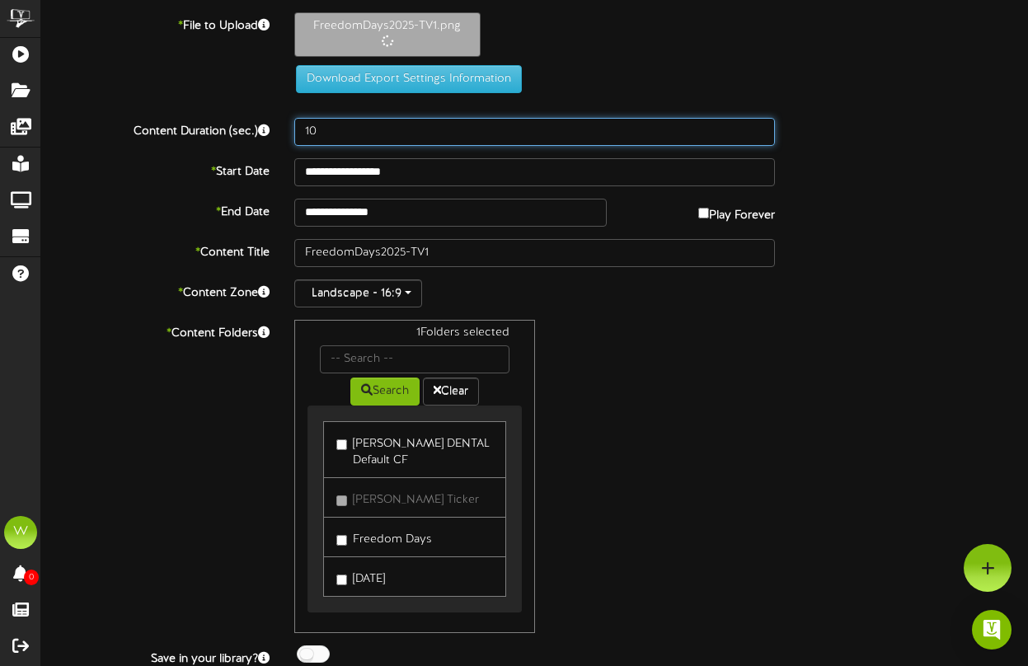
drag, startPoint x: 356, startPoint y: 131, endPoint x: 237, endPoint y: 126, distance: 119.6
click at [239, 126] on div "Content Duration (sec.) 10" at bounding box center [534, 132] width 1011 height 28
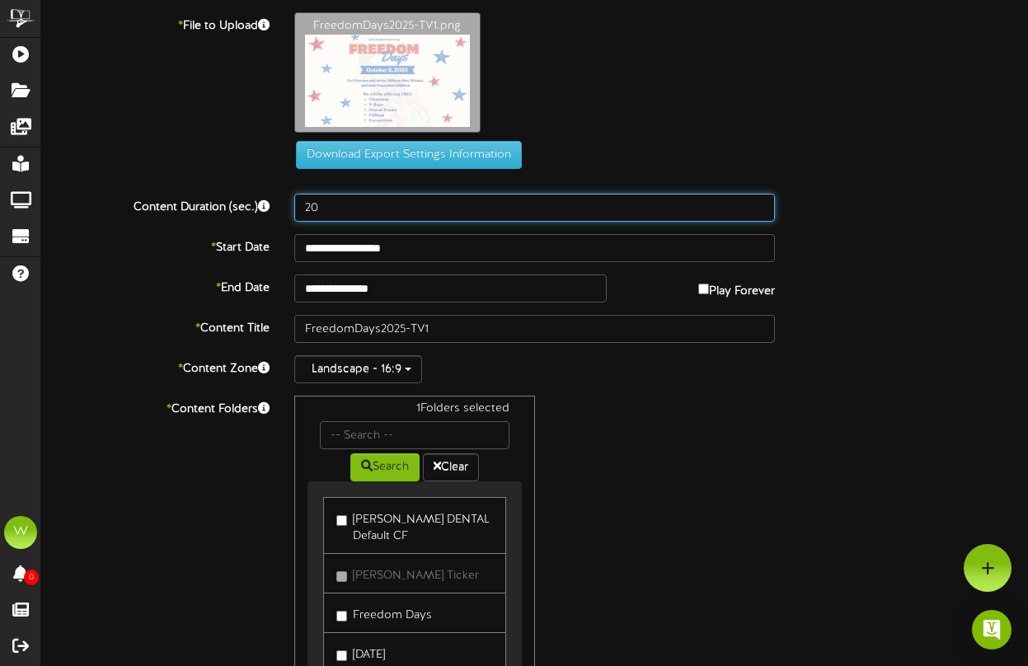
type input "20"
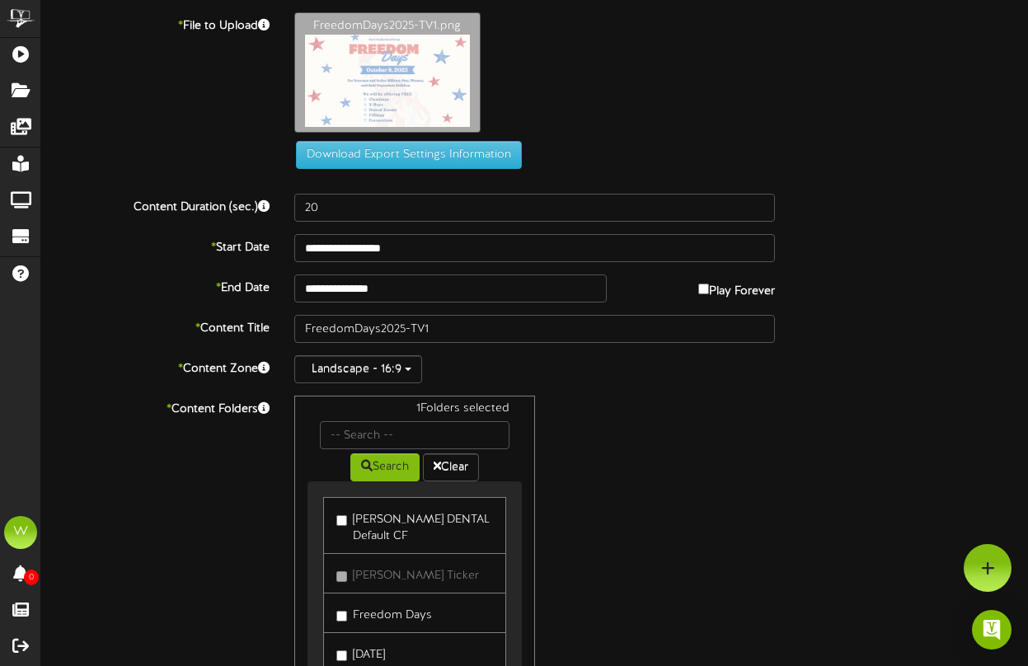
click at [621, 438] on div "1 Folders selected Search Clear [PERSON_NAME] DENTAL Default [PERSON_NAME] Dent…" at bounding box center [535, 552] width 506 height 313
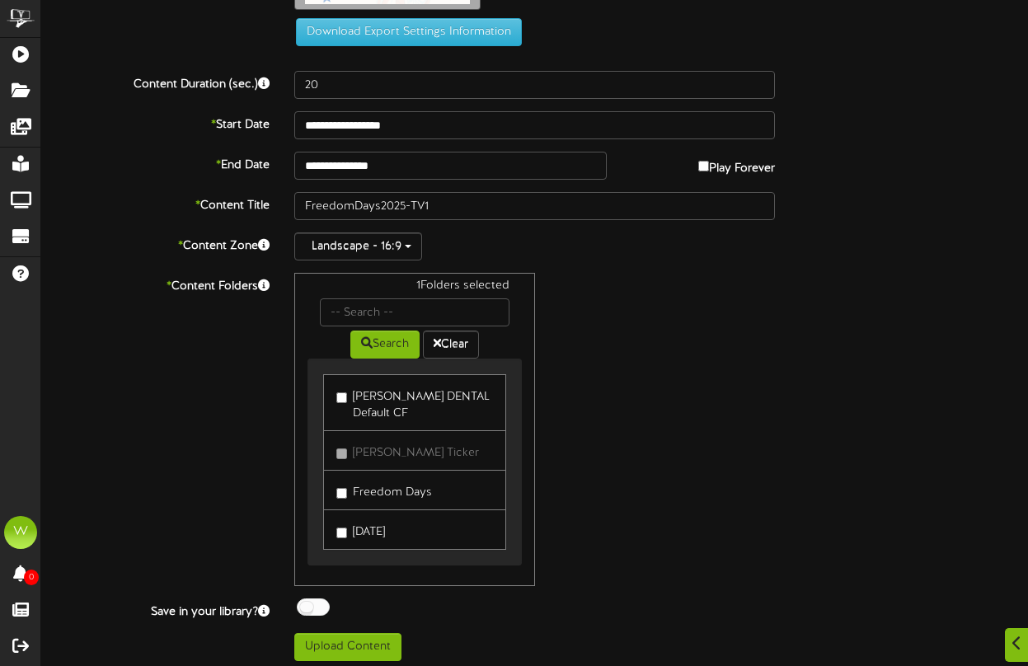
scroll to position [130, 0]
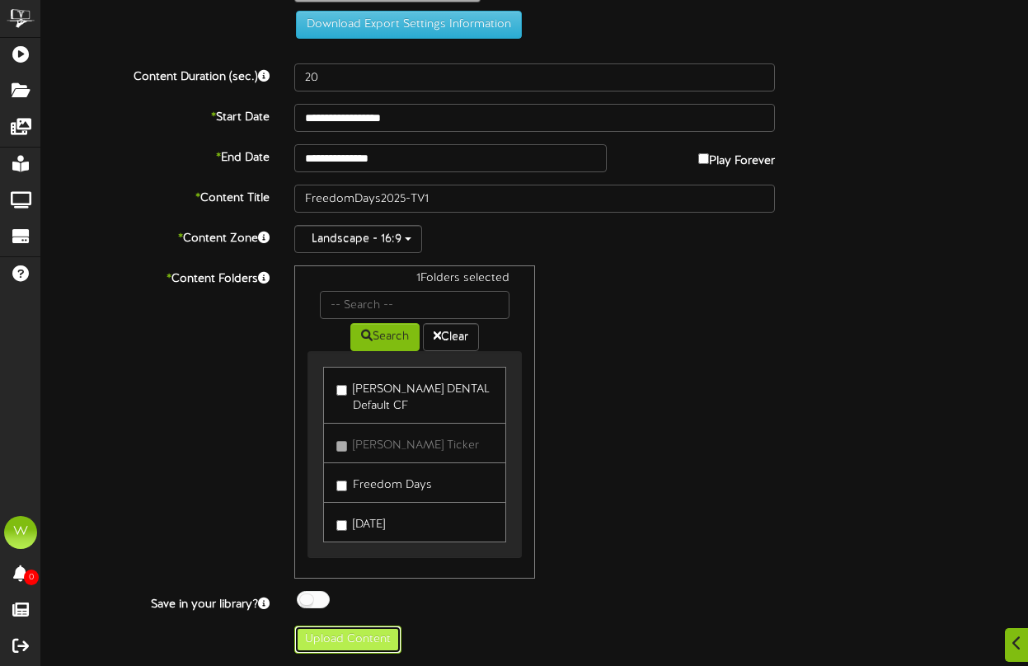
click at [391, 631] on button "Upload Content" at bounding box center [347, 640] width 107 height 28
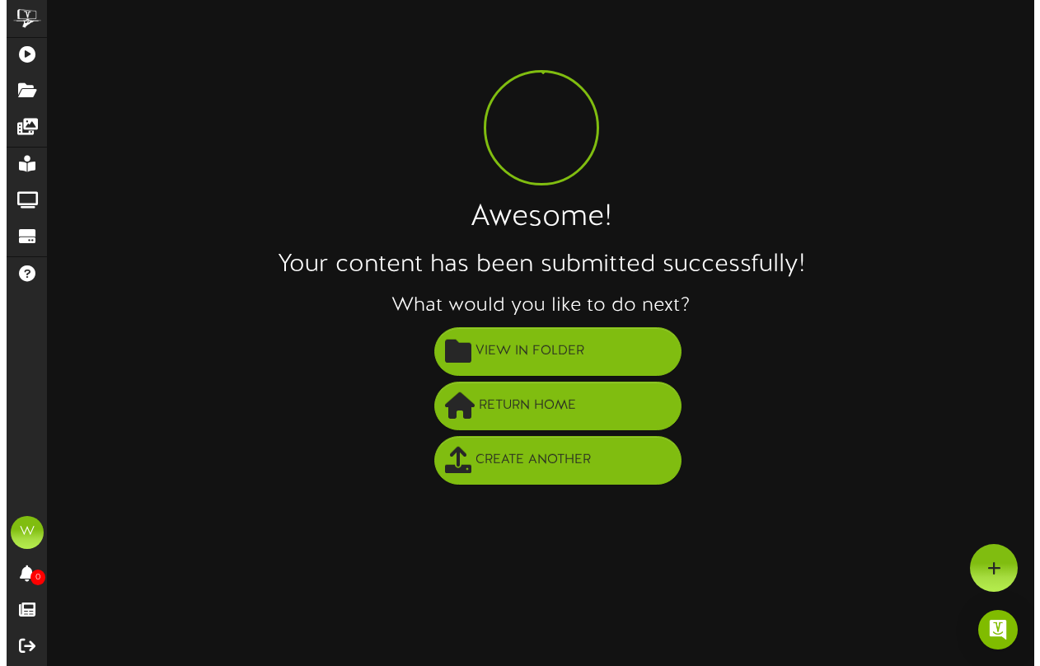
scroll to position [0, 0]
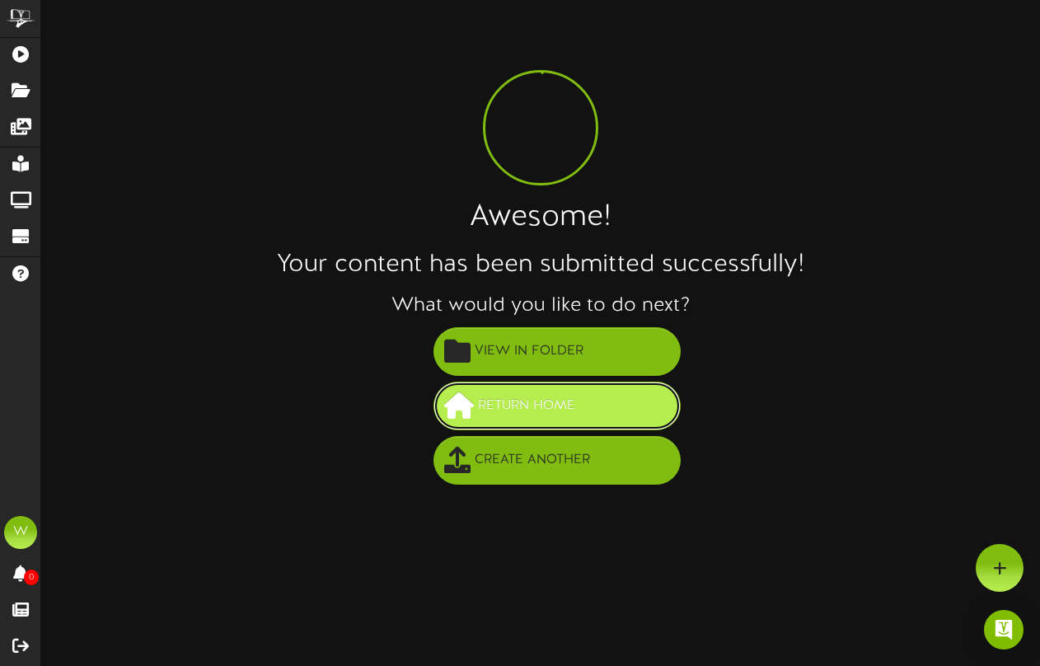
click at [503, 396] on span "Return Home" at bounding box center [526, 405] width 105 height 27
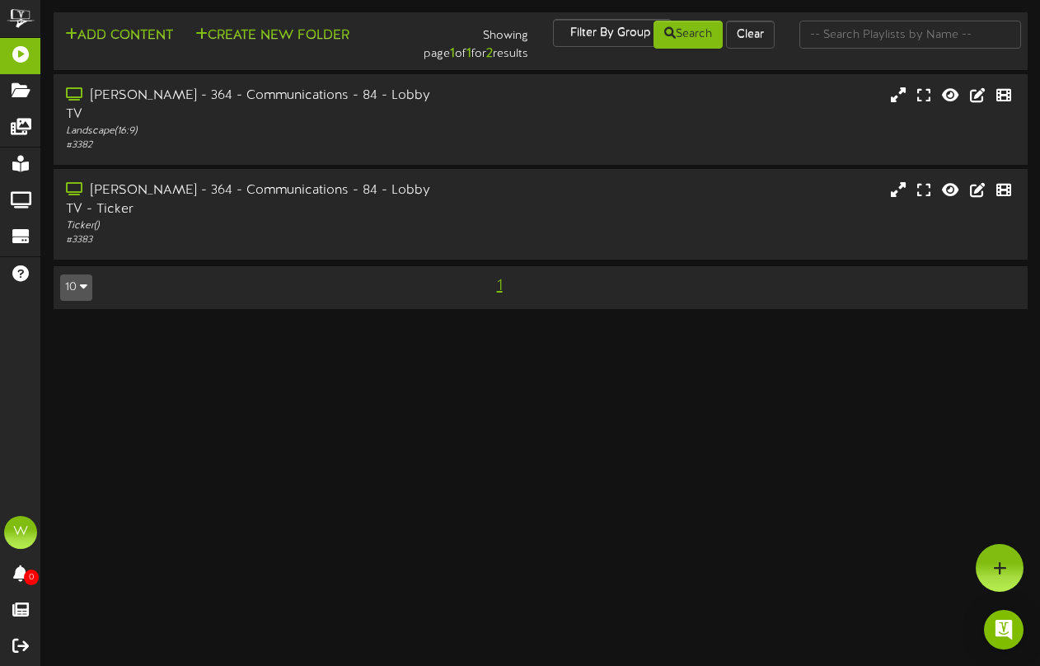
click at [384, 279] on div "1" at bounding box center [500, 286] width 246 height 27
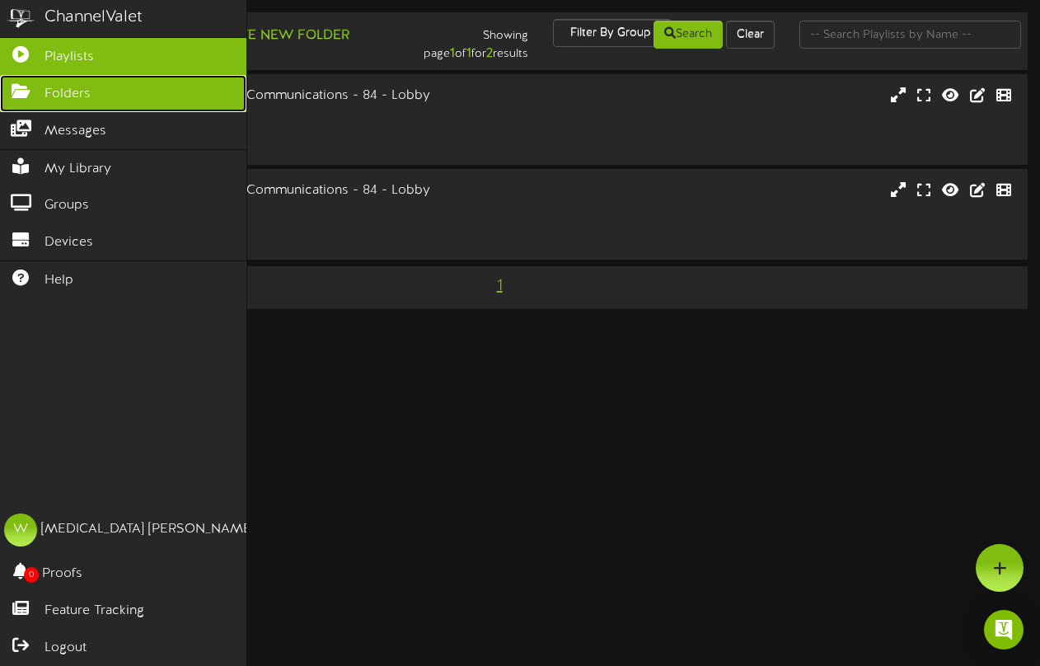
click at [26, 91] on icon at bounding box center [20, 89] width 41 height 12
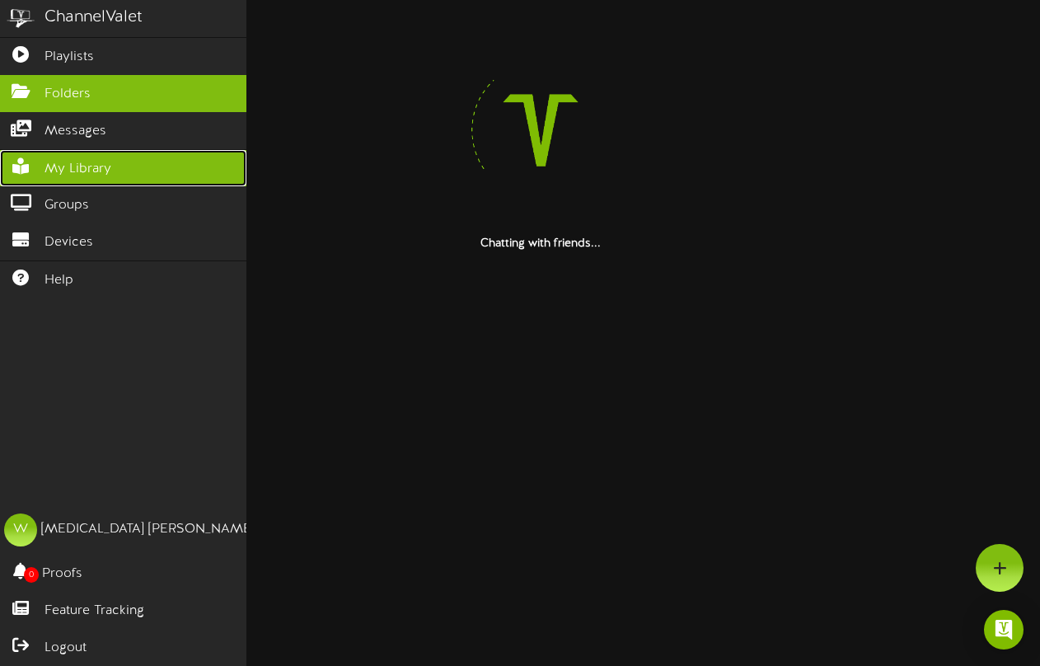
click at [32, 161] on icon at bounding box center [20, 164] width 41 height 12
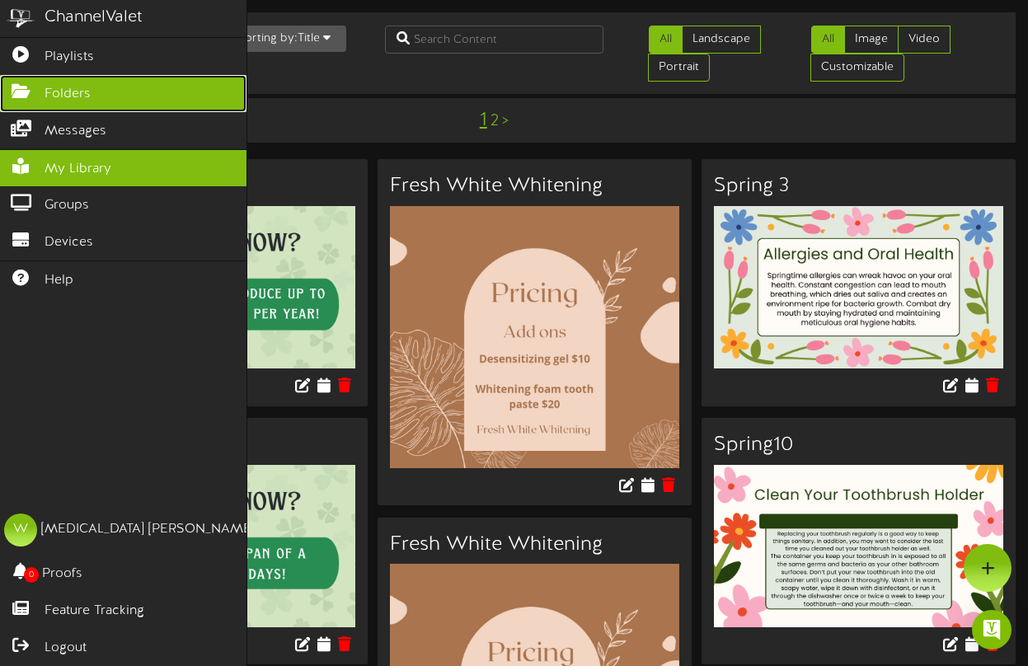
click at [22, 101] on link "Folders" at bounding box center [123, 93] width 246 height 37
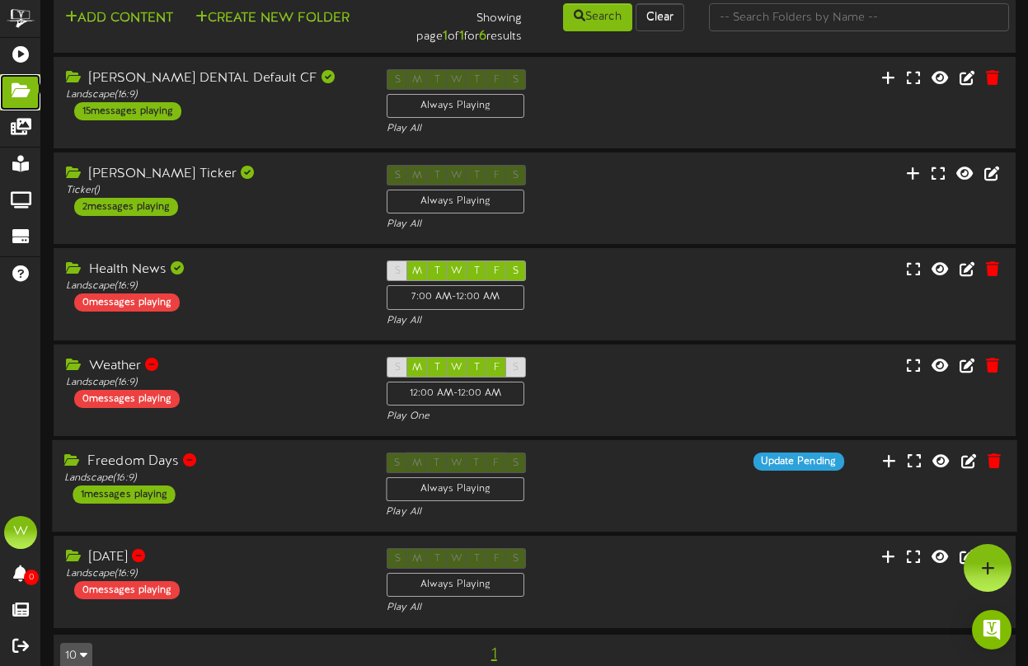
scroll to position [58, 0]
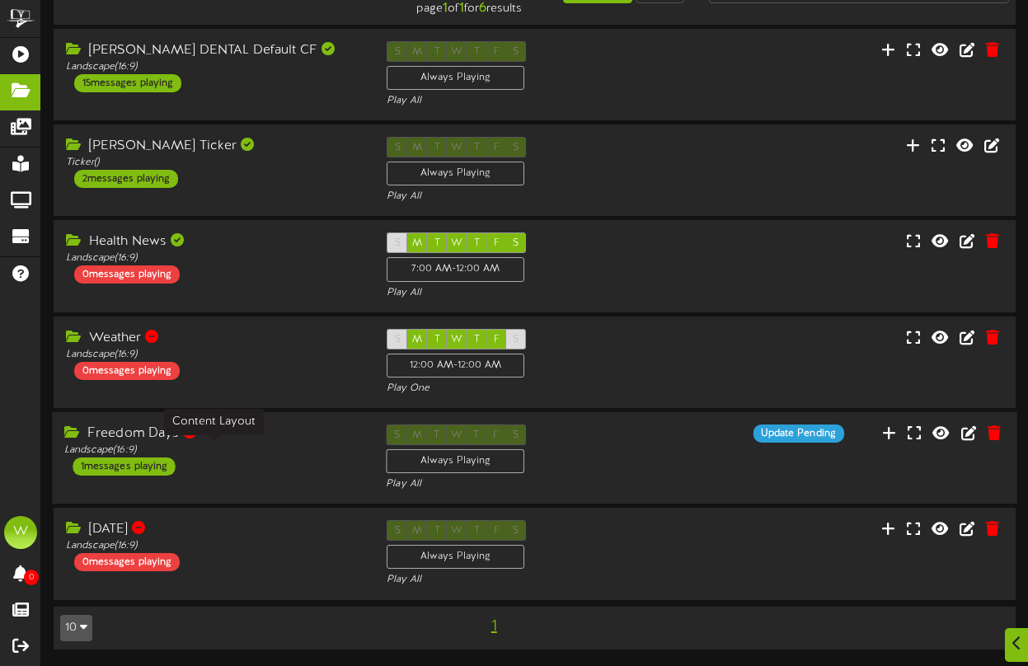
click at [219, 450] on div "Landscape ( 16:9 )" at bounding box center [212, 450] width 297 height 14
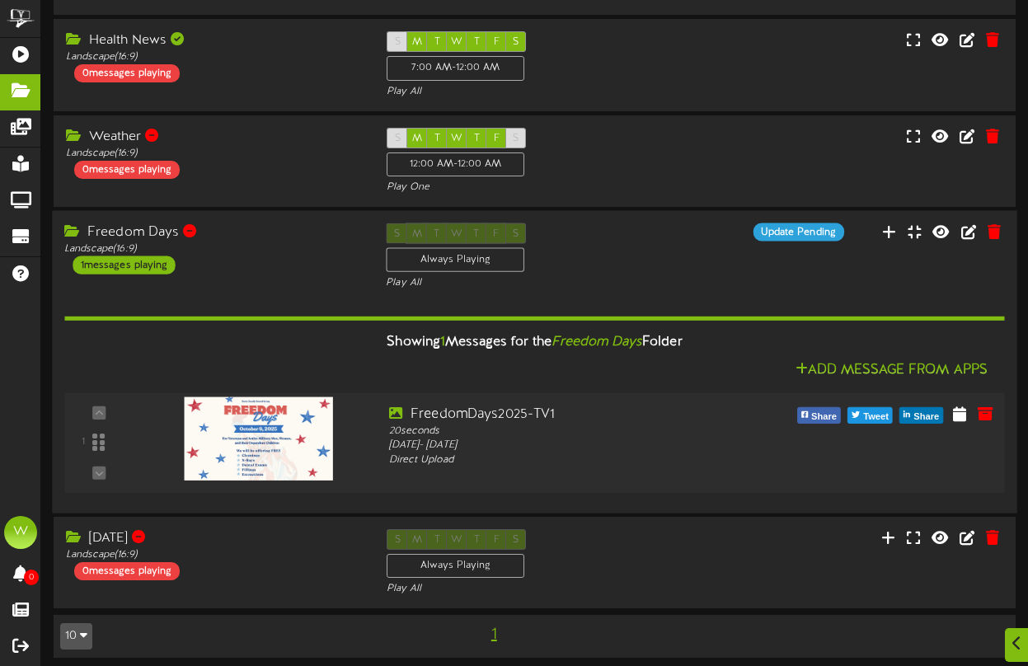
scroll to position [267, 0]
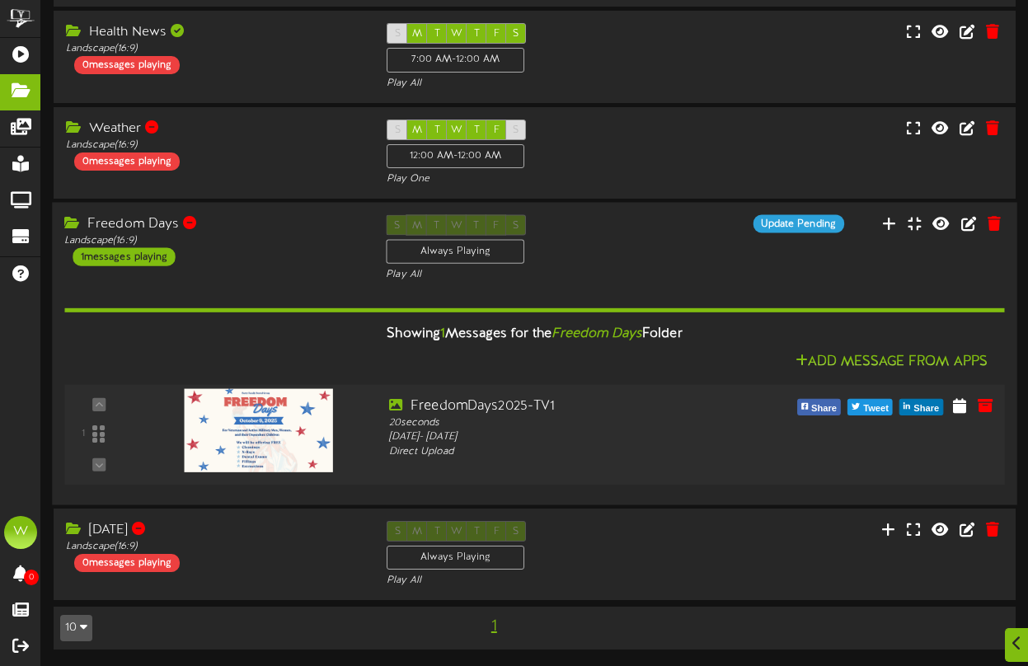
click at [270, 442] on img at bounding box center [258, 430] width 148 height 83
click at [956, 406] on icon at bounding box center [959, 405] width 16 height 18
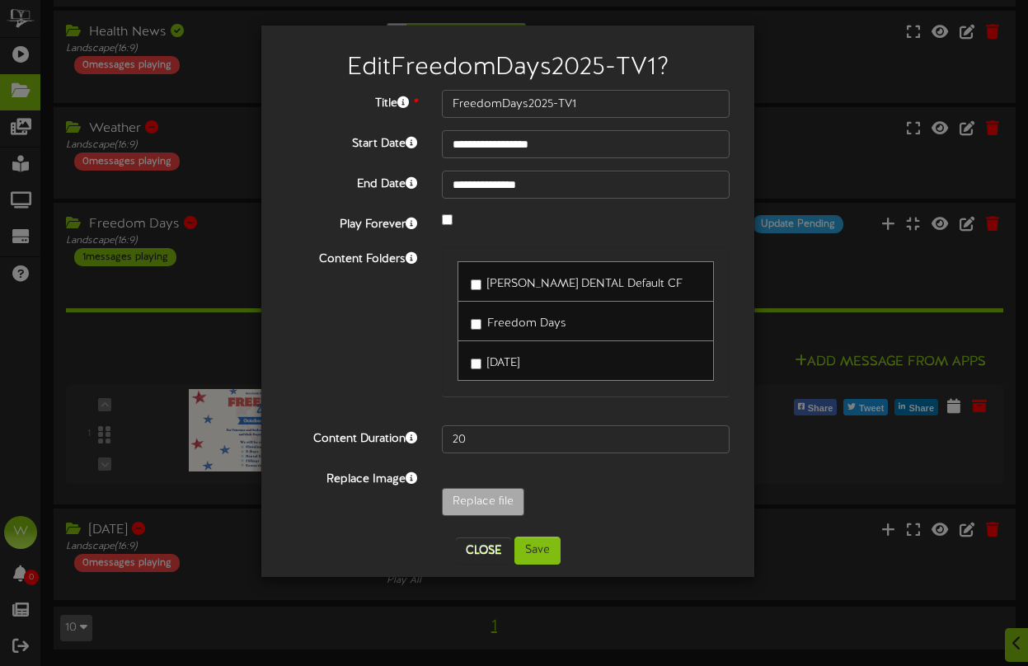
click at [477, 276] on label "[PERSON_NAME] DENTAL Default CF" at bounding box center [577, 281] width 212 height 22
click at [545, 544] on button "Save" at bounding box center [537, 551] width 46 height 28
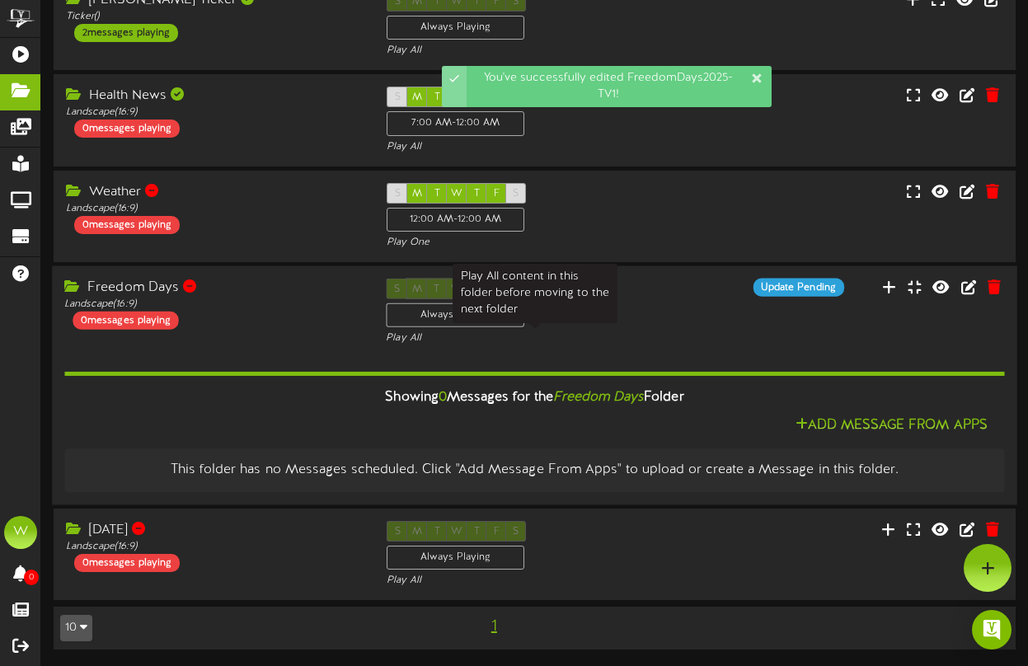
scroll to position [0, 0]
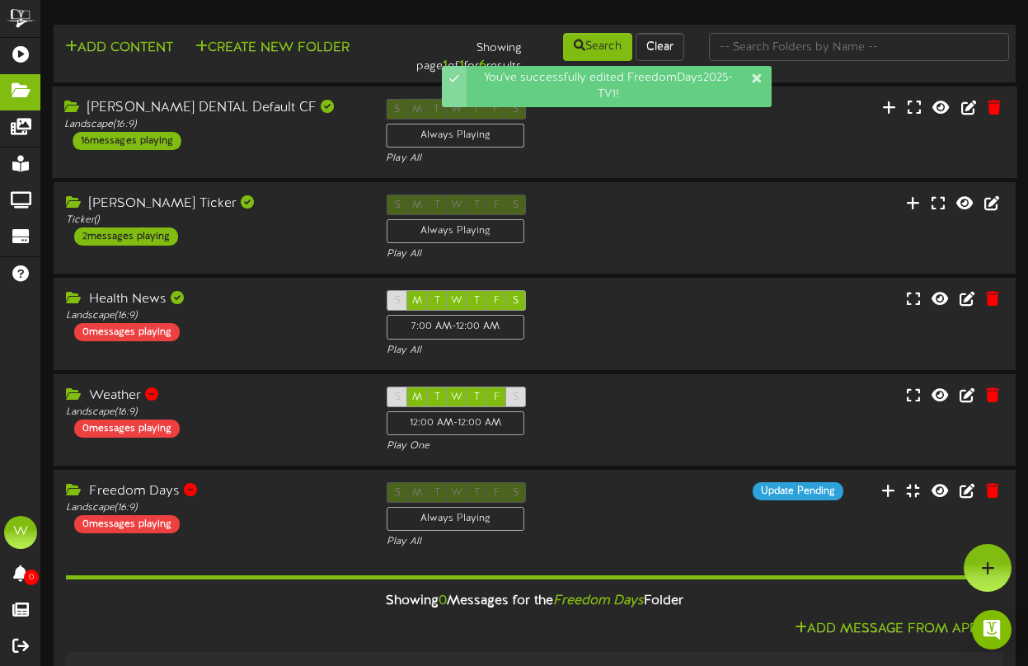
click at [291, 153] on div "[PERSON_NAME] DENTAL Default CF Landscape ( 16:9 ) 16 messages playing S M T W …" at bounding box center [534, 133] width 965 height 68
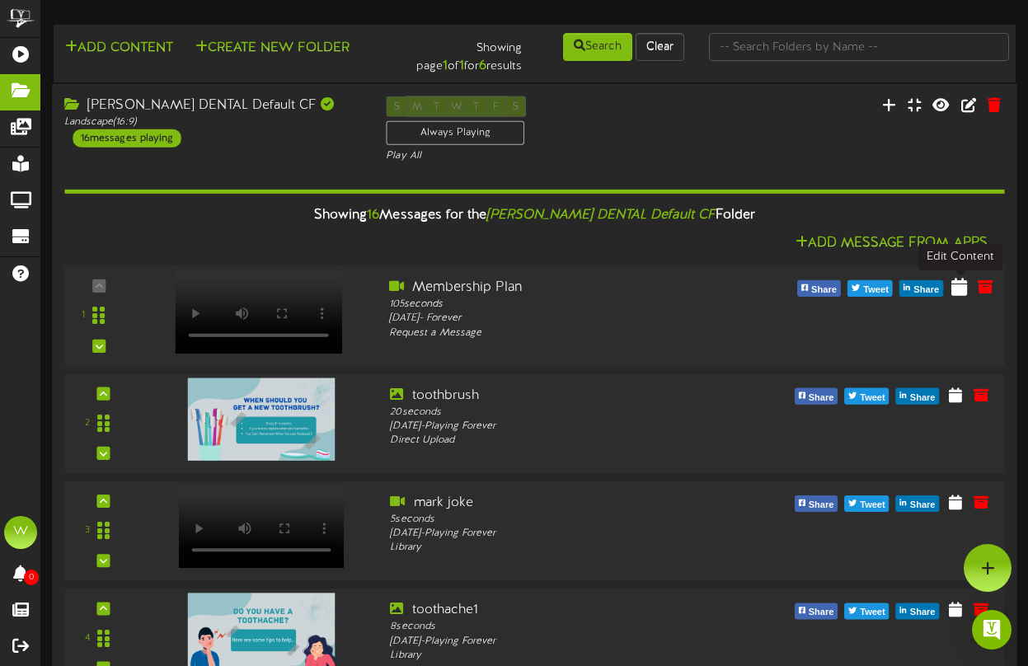
click at [954, 290] on icon at bounding box center [959, 286] width 16 height 18
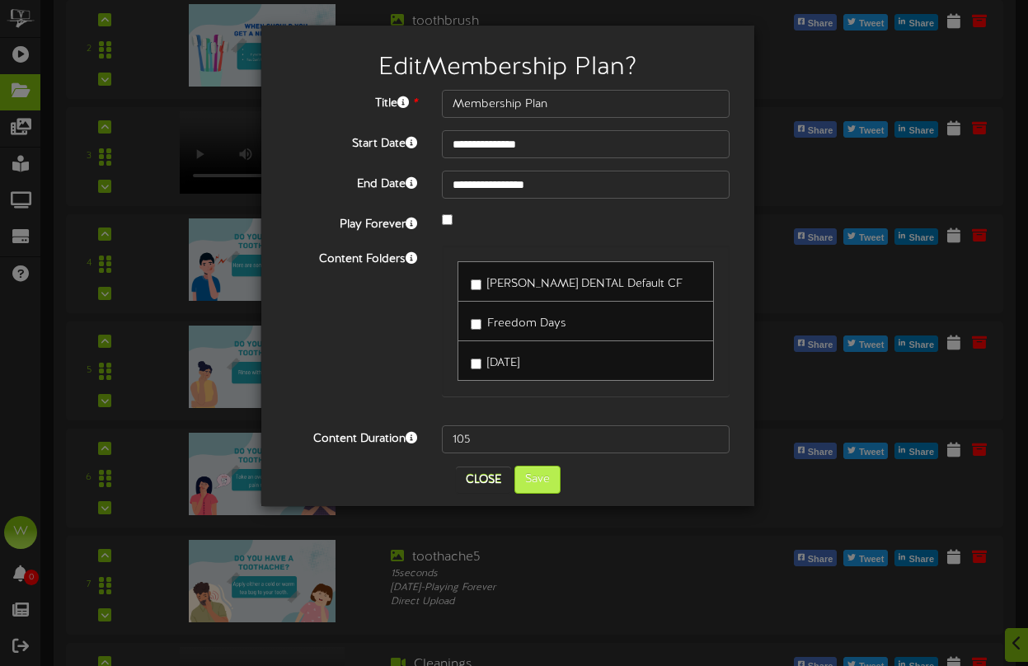
scroll to position [412, 0]
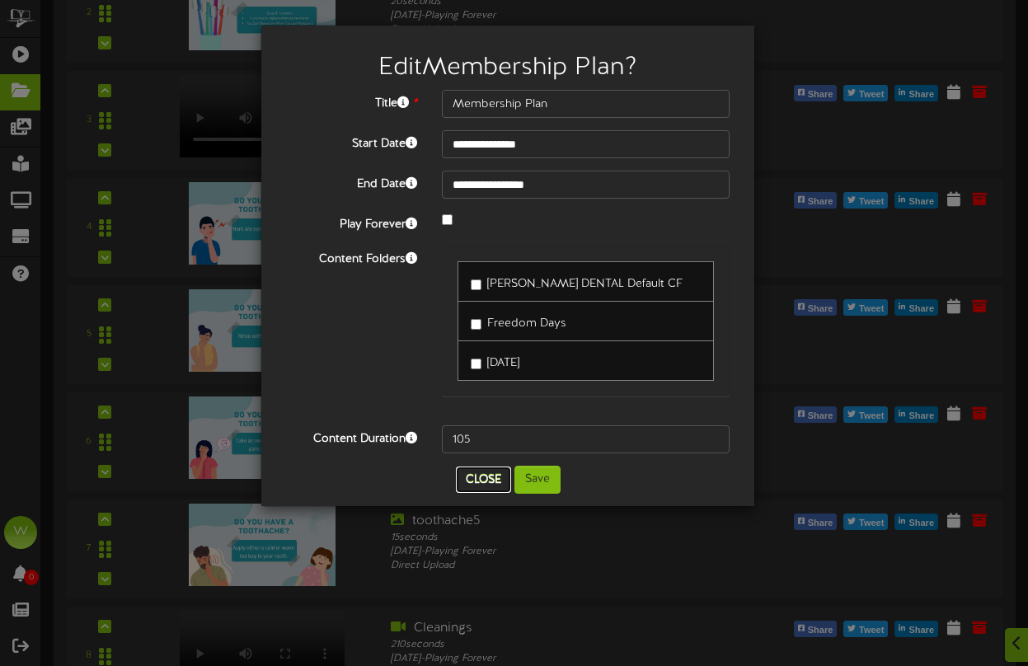
click at [489, 471] on button "Close" at bounding box center [483, 480] width 55 height 26
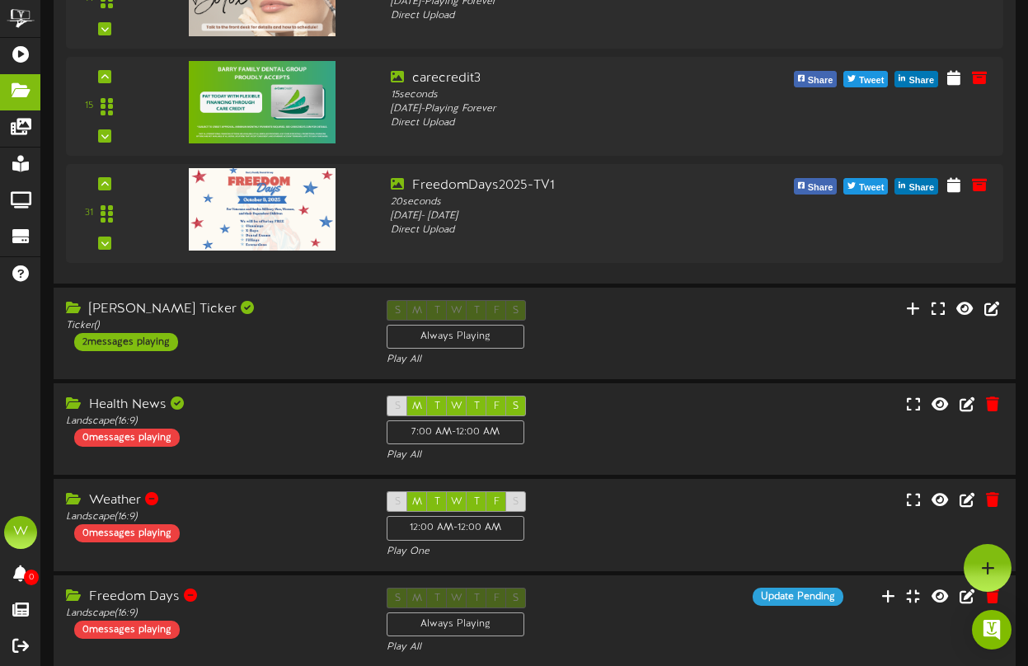
scroll to position [1704, 0]
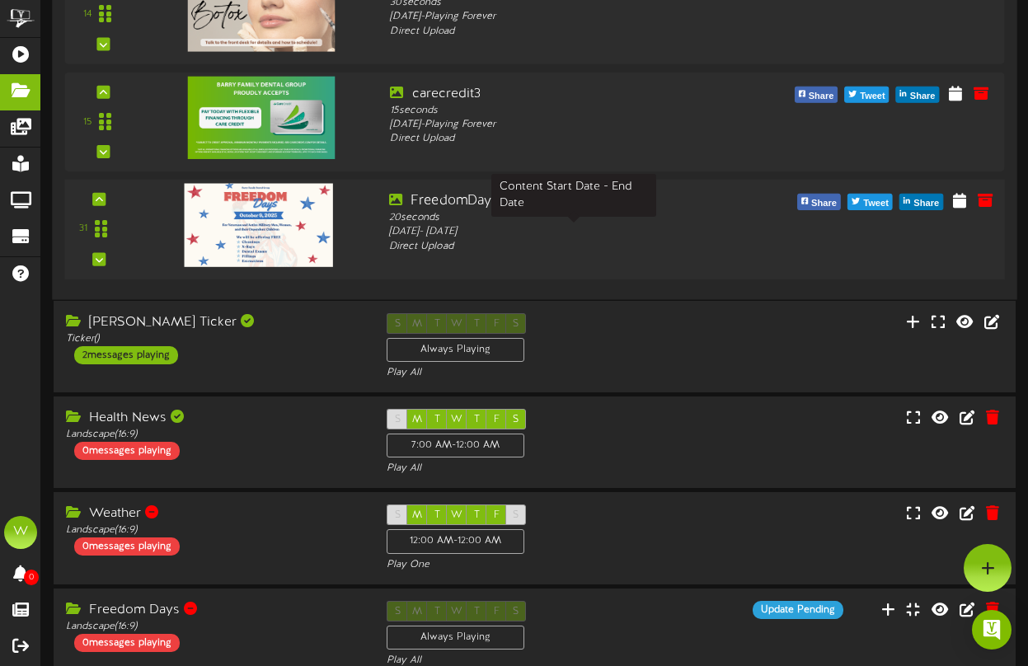
click at [560, 227] on div "Saturday, 9/13/2025 - Thursday, 10/9/2025" at bounding box center [574, 232] width 371 height 14
